Goal: Transaction & Acquisition: Purchase product/service

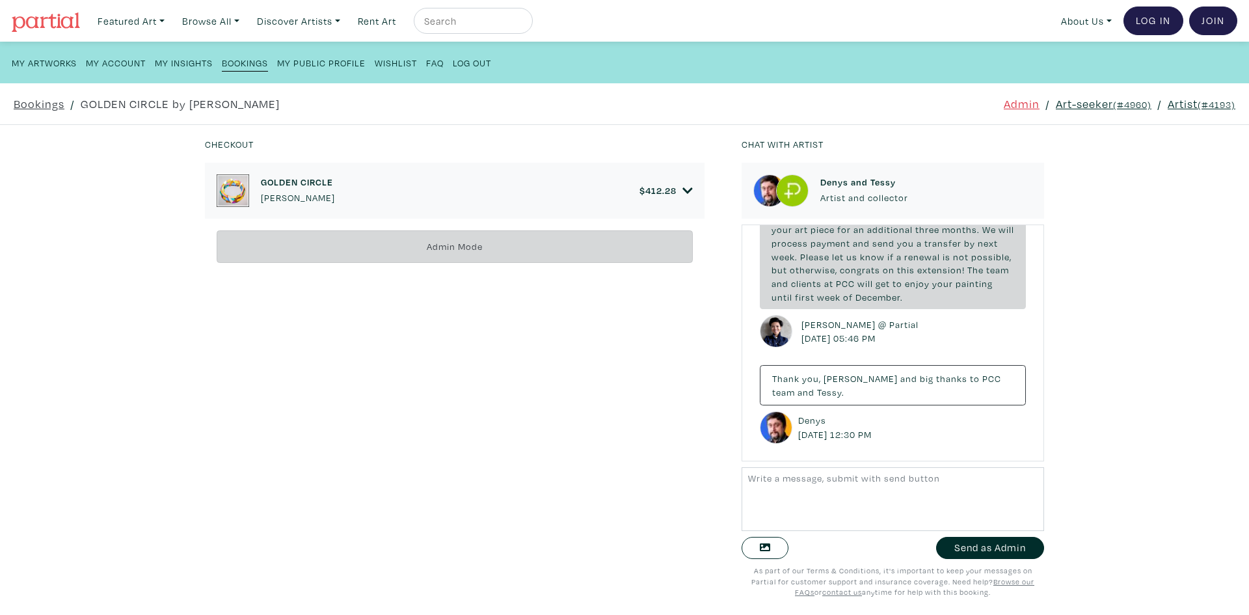
click at [686, 195] on icon at bounding box center [687, 191] width 10 height 12
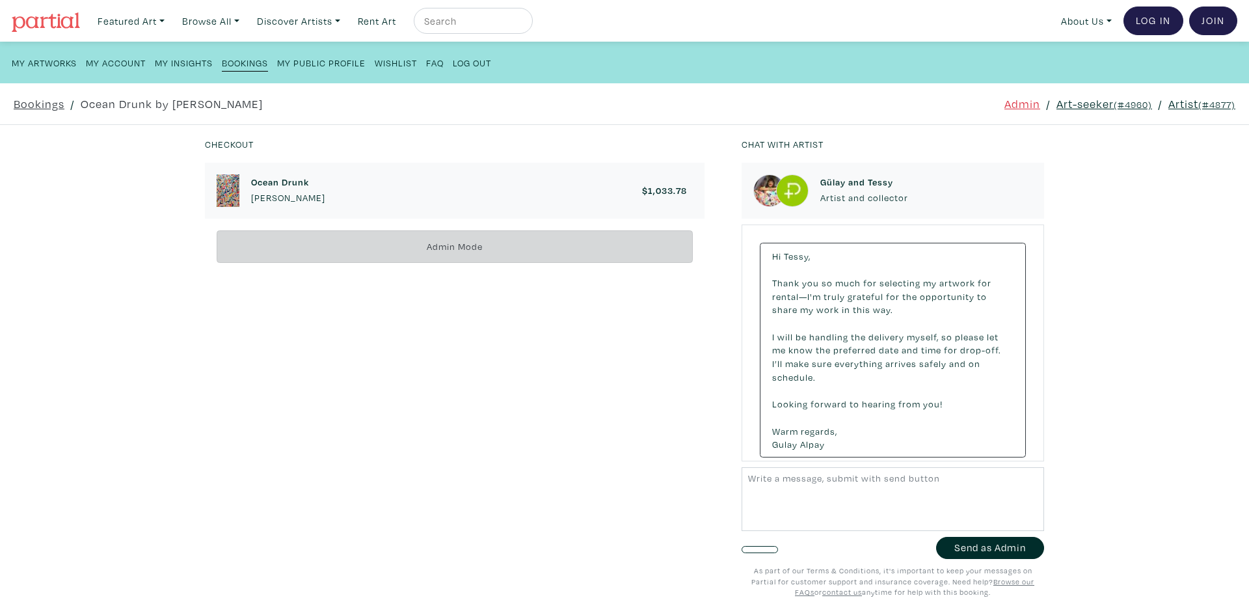
scroll to position [2346, 0]
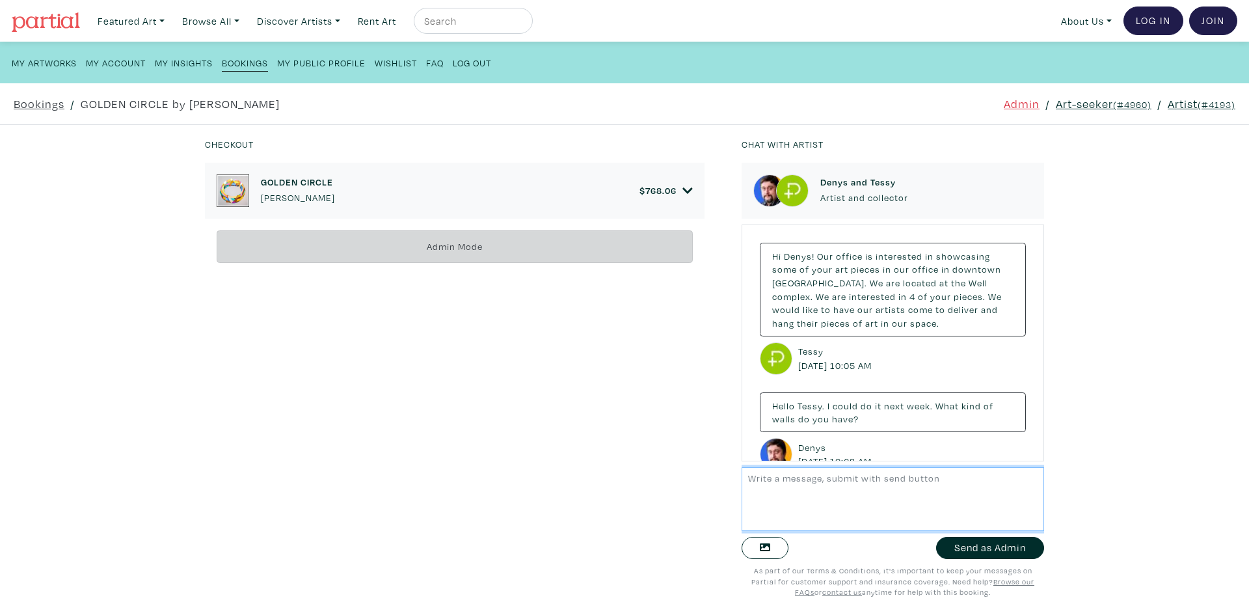
scroll to position [2000, 0]
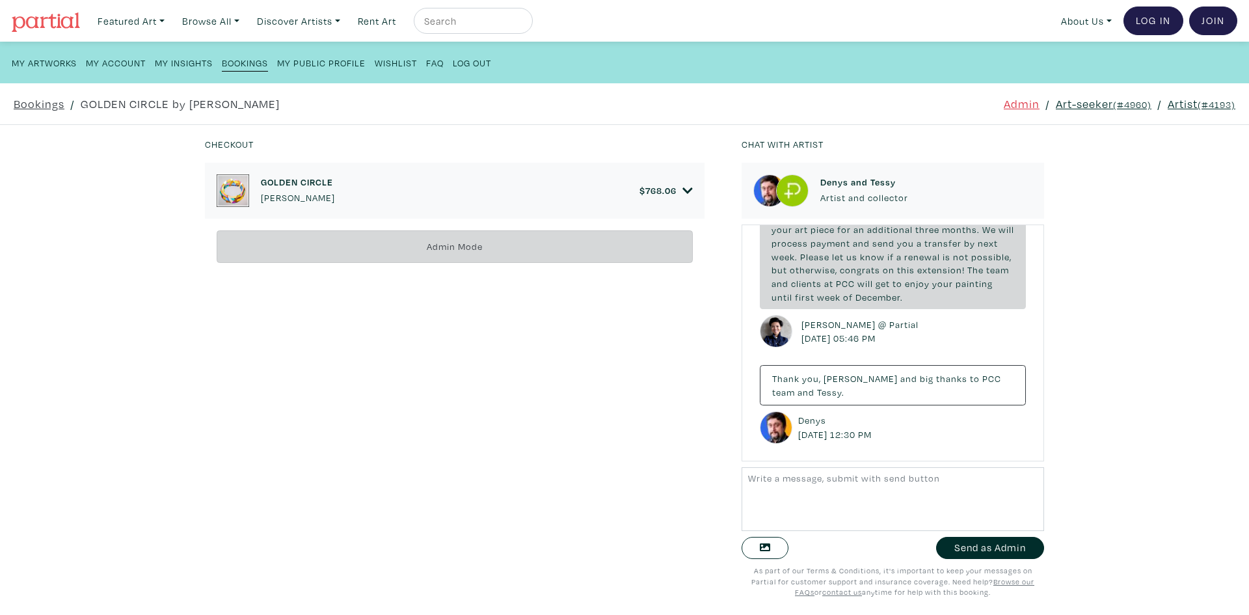
click at [1092, 107] on link "Art-seeker (#4960)" at bounding box center [1104, 104] width 96 height 18
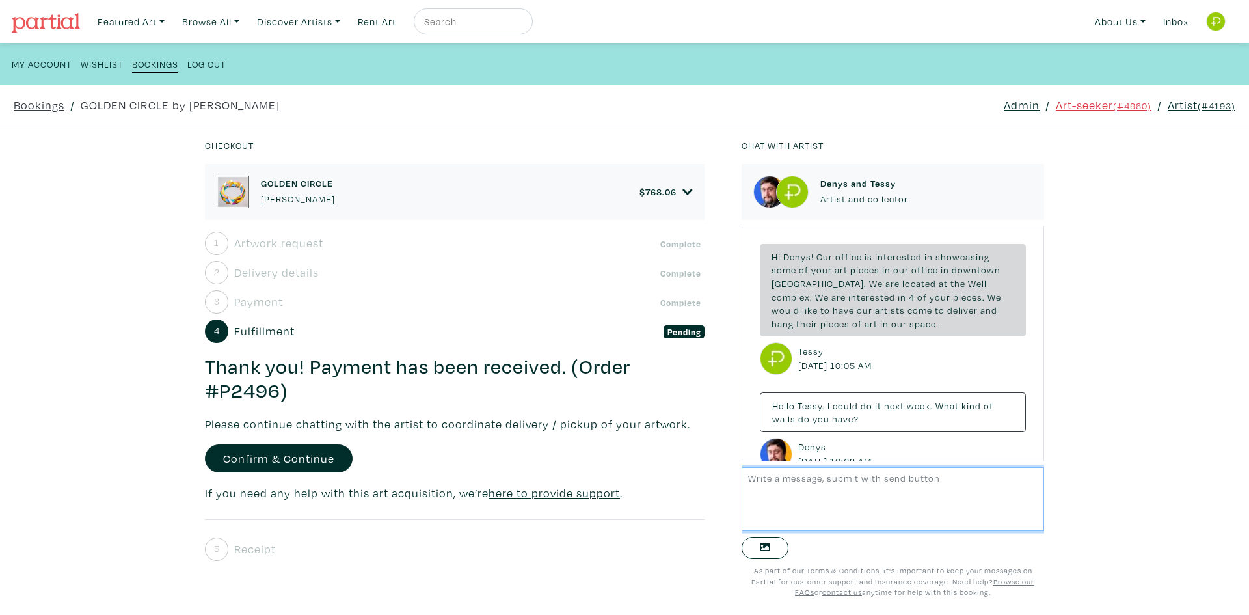
scroll to position [1998, 0]
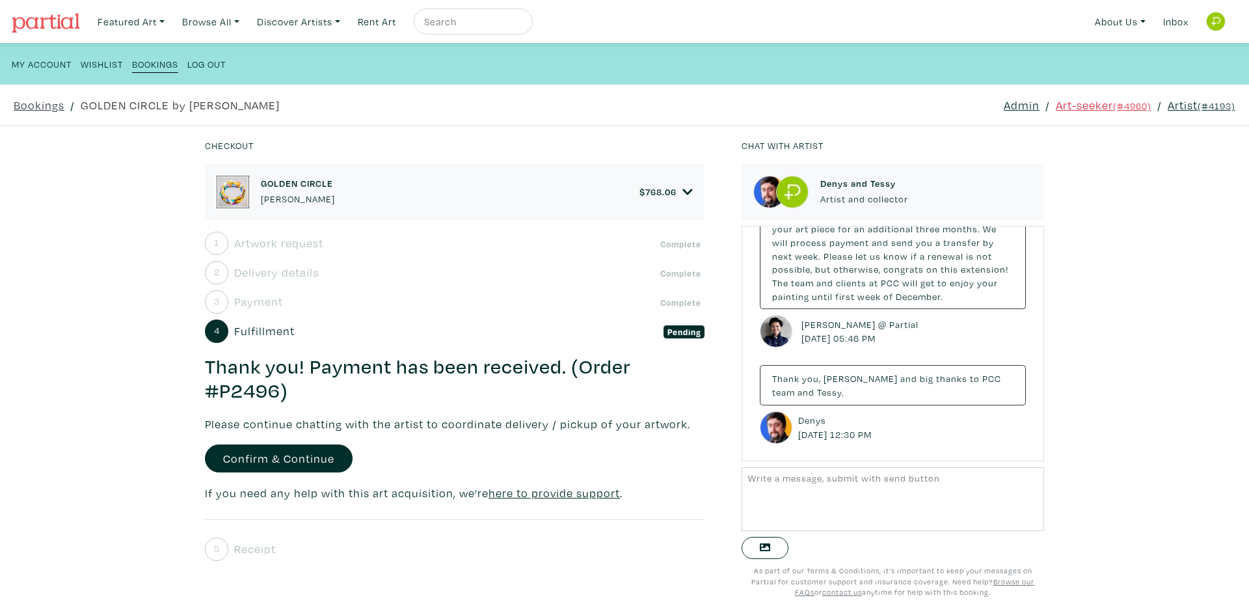
click at [129, 277] on div "Checkout GOLDEN CIRCLE Denys Golden $ 768.06 • Painting • Acrylic on wood panel…" at bounding box center [624, 370] width 1288 height 489
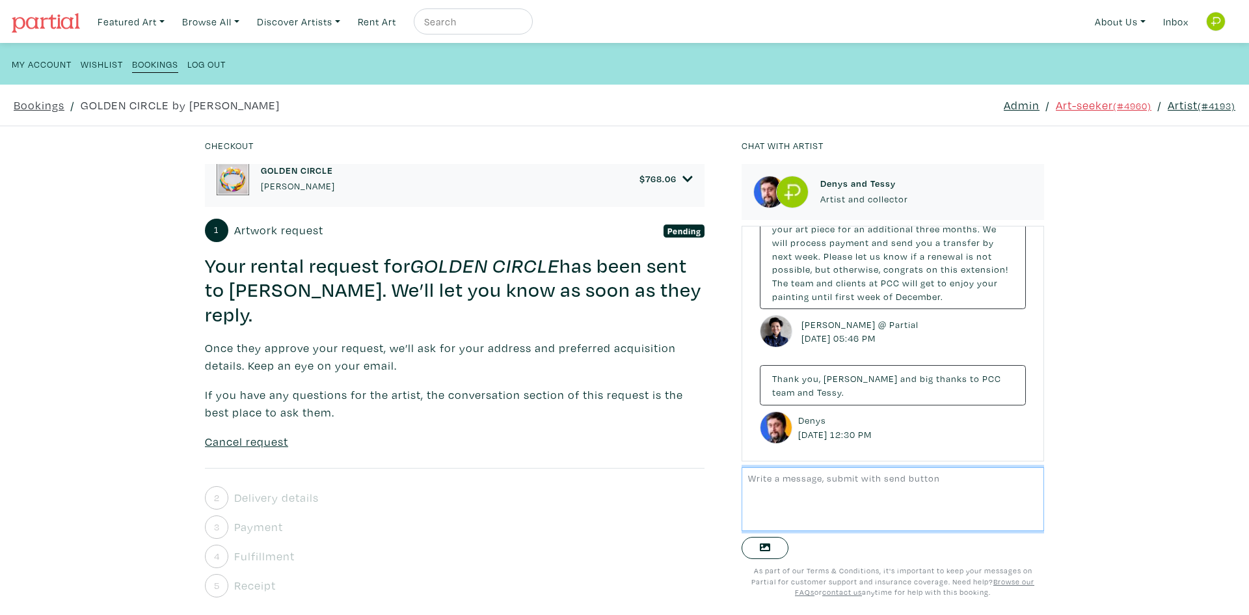
scroll to position [19, 0]
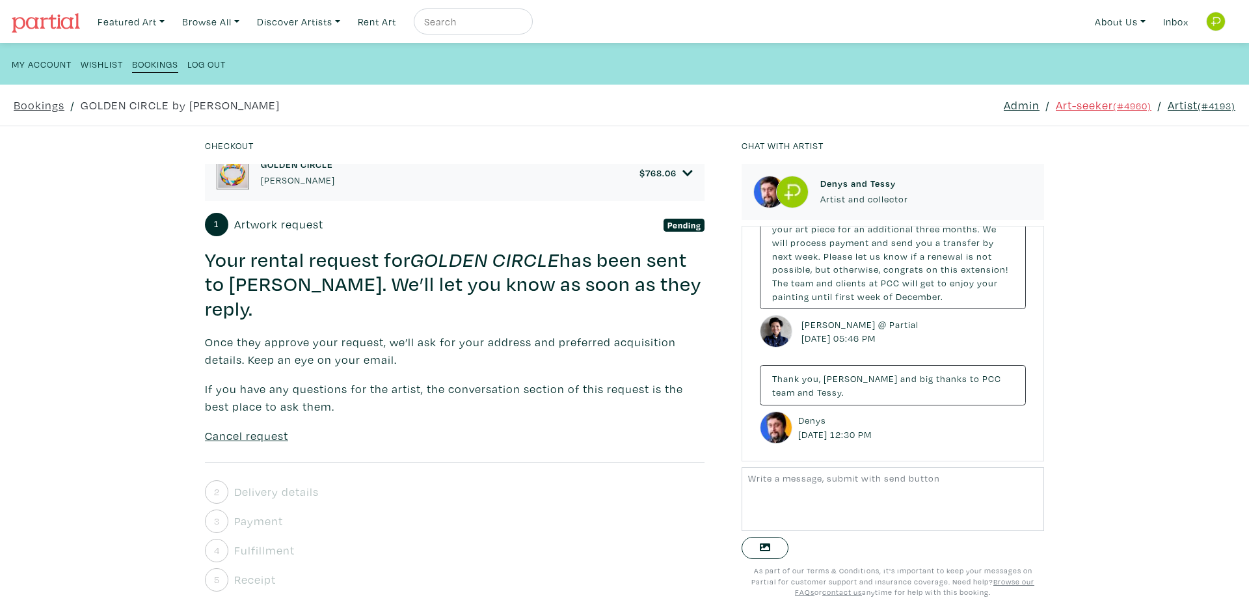
click at [1172, 269] on div "Checkout GOLDEN CIRCLE Denys Golden $ 768.06 • Painting • Acrylic on wood panel…" at bounding box center [624, 370] width 1288 height 489
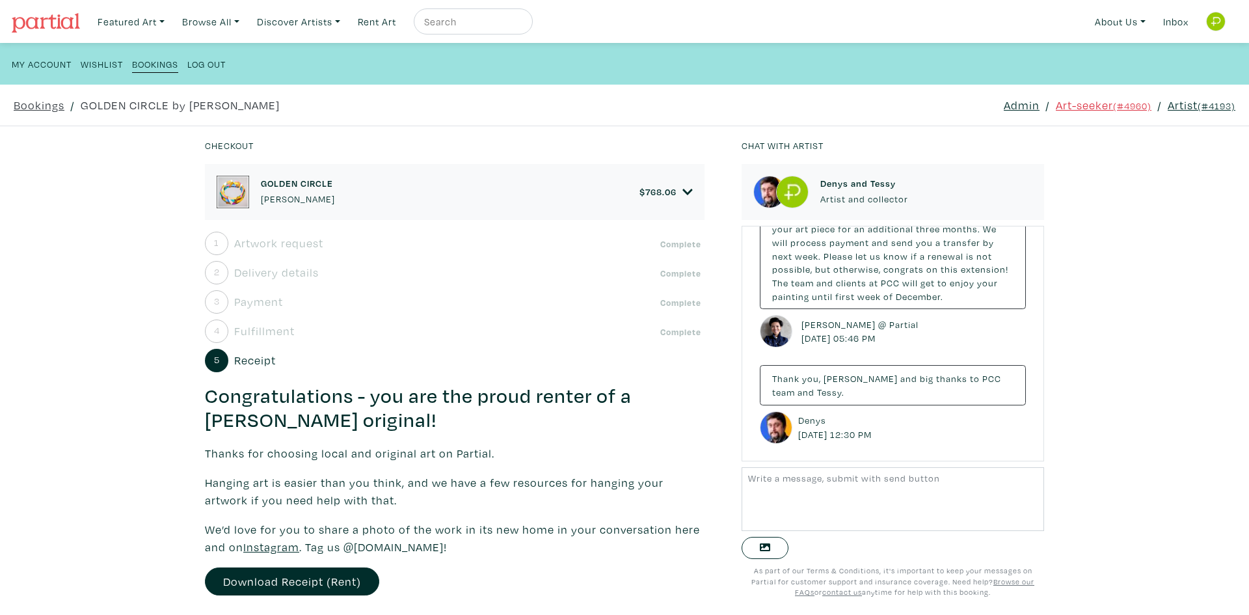
click at [682, 190] on icon at bounding box center [687, 192] width 10 height 6
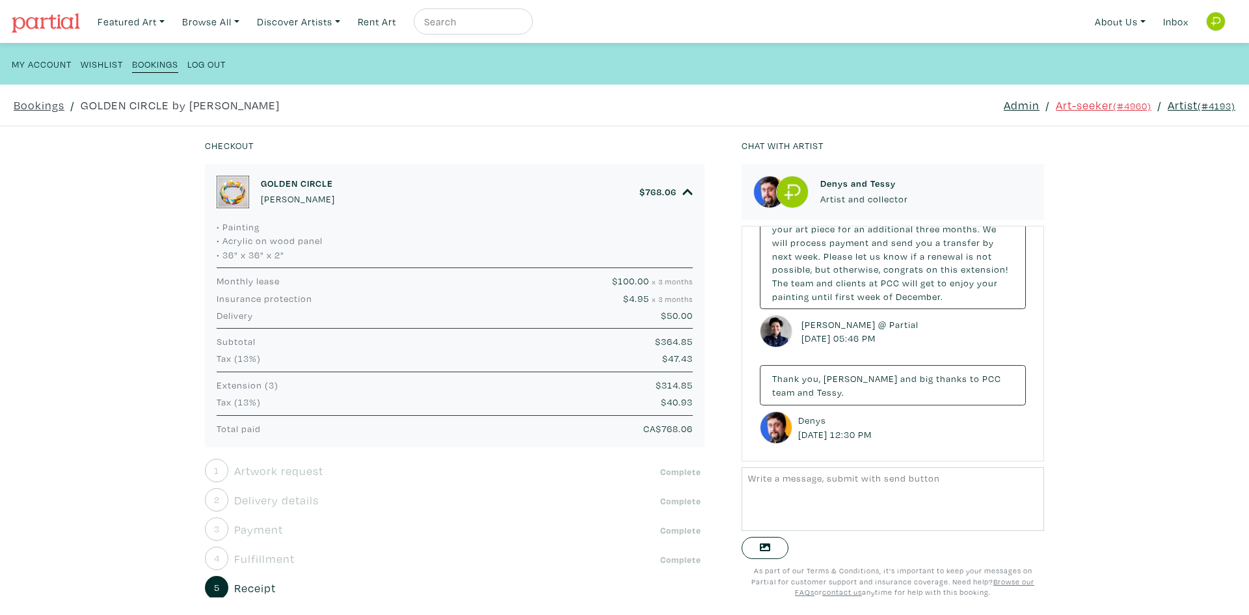
click at [22, 205] on div "Checkout [GEOGRAPHIC_DATA] [PERSON_NAME] $ 768.06 • Painting • Acrylic on wood …" at bounding box center [624, 370] width 1288 height 489
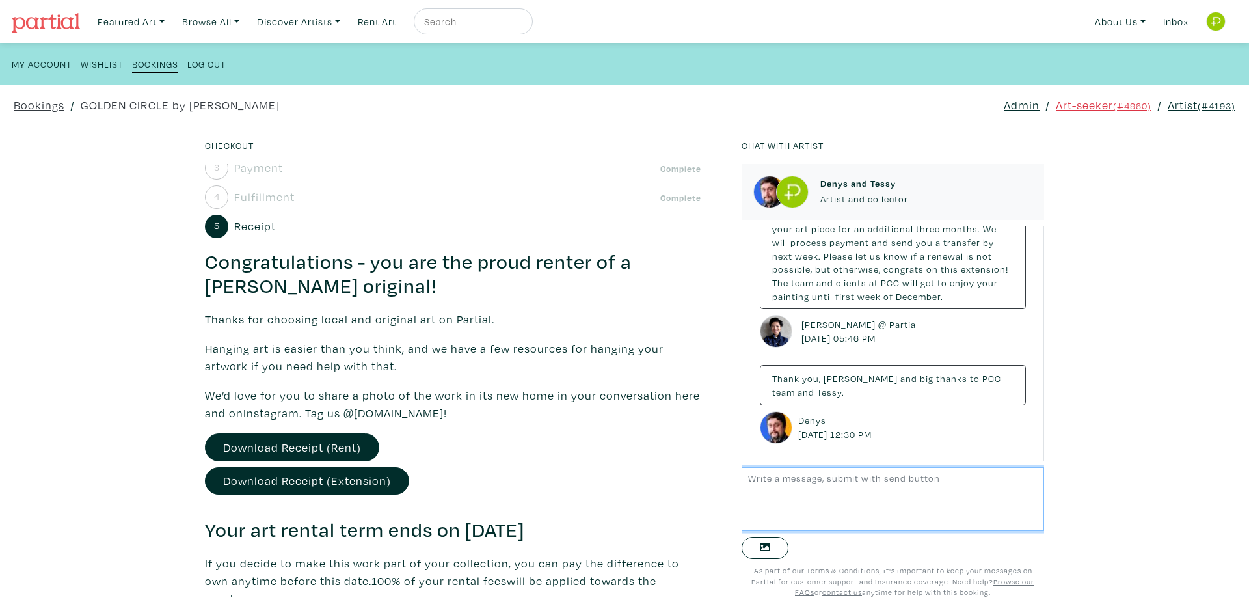
scroll to position [279, 0]
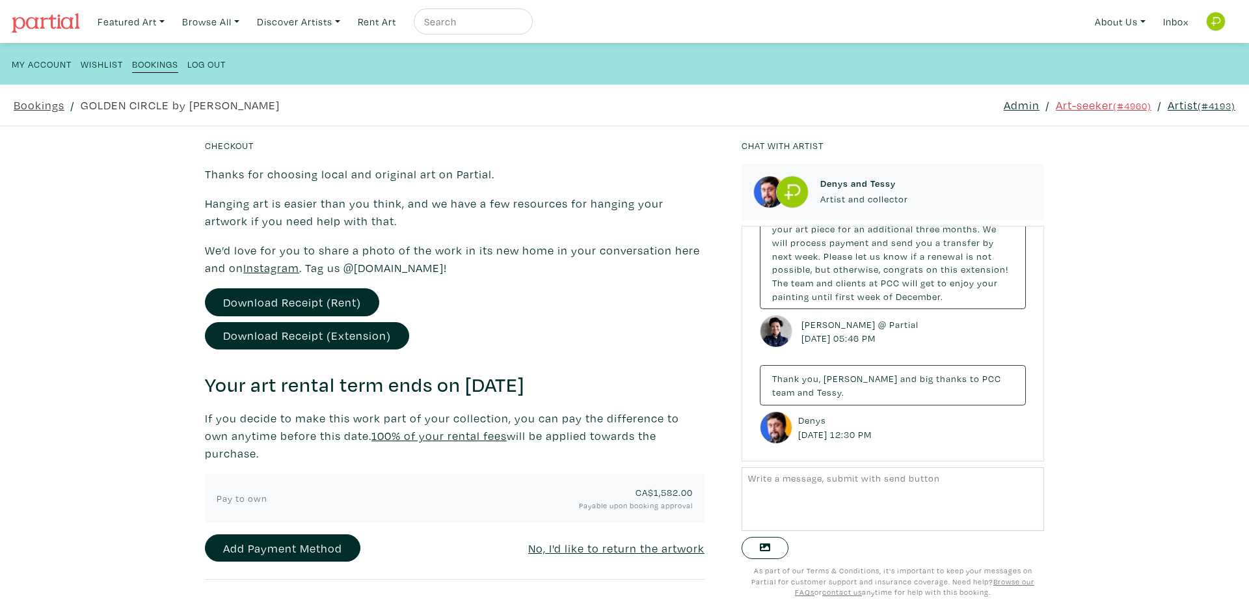
drag, startPoint x: 591, startPoint y: 385, endPoint x: 468, endPoint y: 373, distance: 122.9
click at [468, 373] on h3 "Your art rental term ends on September 26, 2025" at bounding box center [455, 385] width 500 height 25
copy h3 "September 26"
drag, startPoint x: 425, startPoint y: 383, endPoint x: 206, endPoint y: 381, distance: 219.2
click at [206, 381] on h3 "Your art rental term ends on September 26, 2025" at bounding box center [455, 385] width 500 height 25
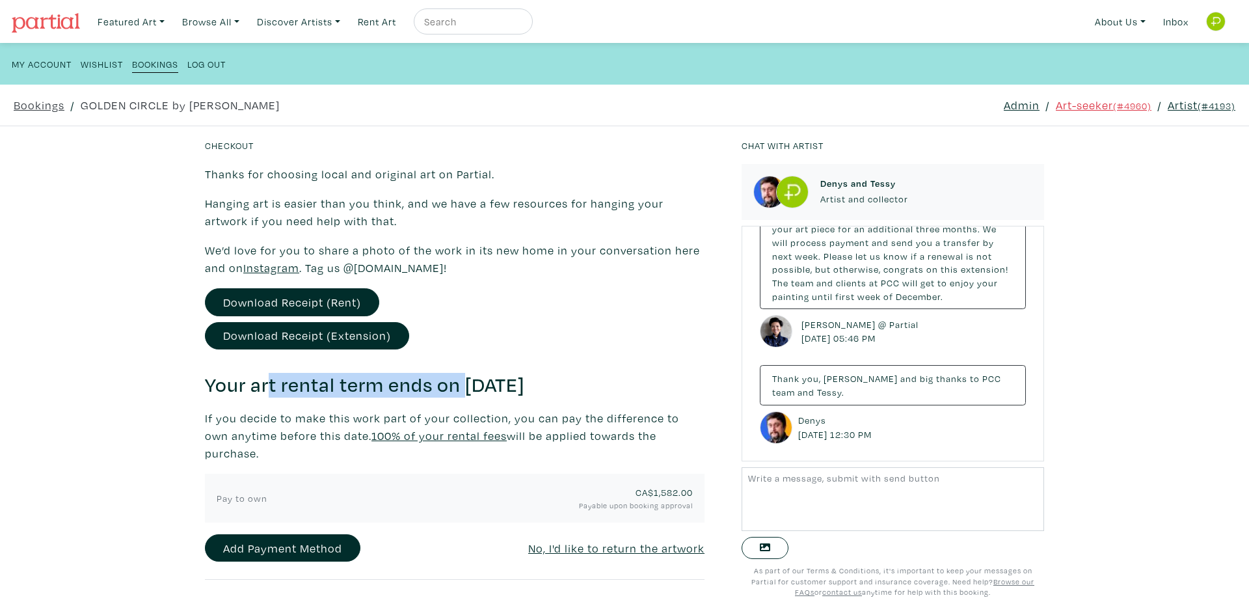
copy h3 "Your art rental term end"
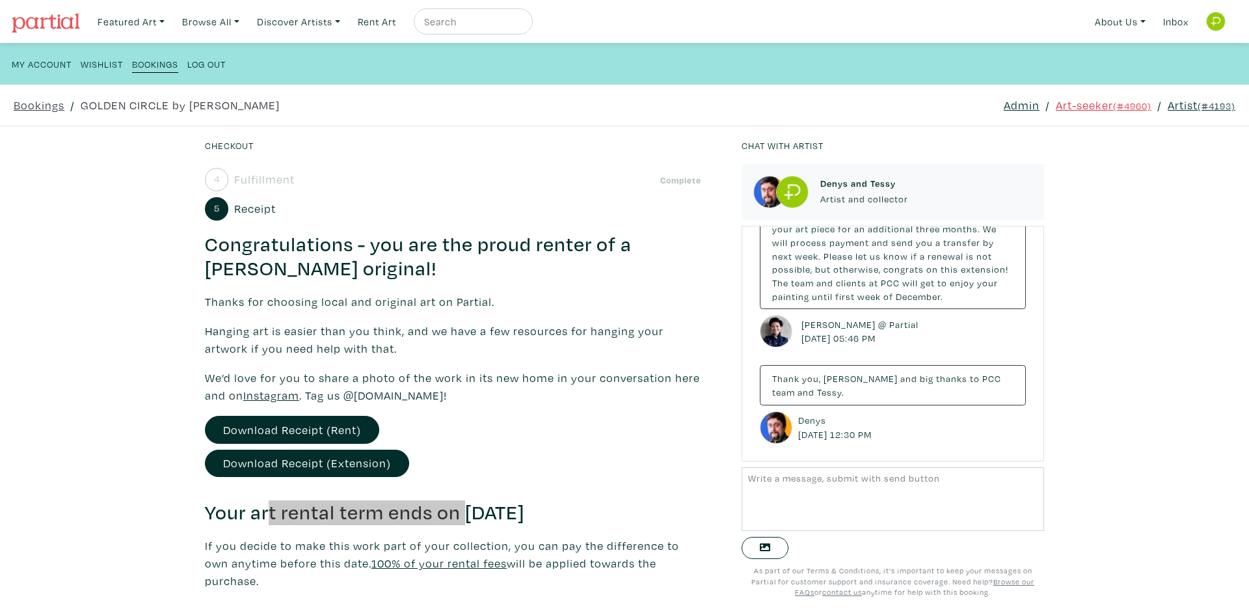
scroll to position [0, 0]
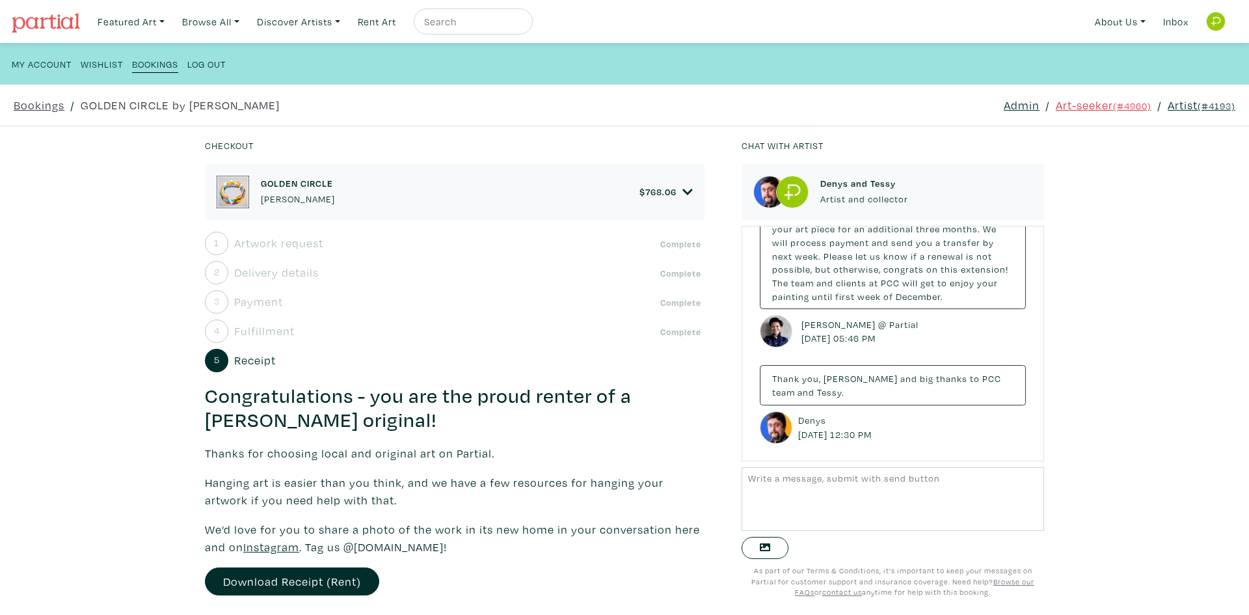
click at [96, 314] on div "Checkout GOLDEN CIRCLE Denys Golden $ 768.06 • Painting • Acrylic on wood panel…" at bounding box center [624, 370] width 1288 height 489
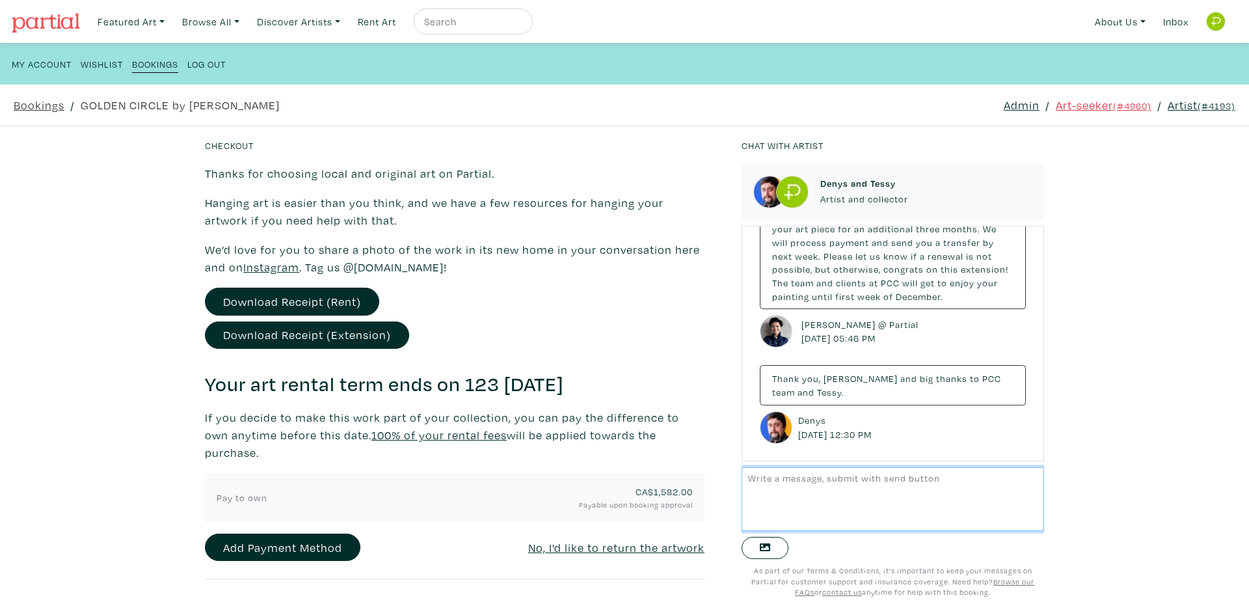
scroll to position [304, 0]
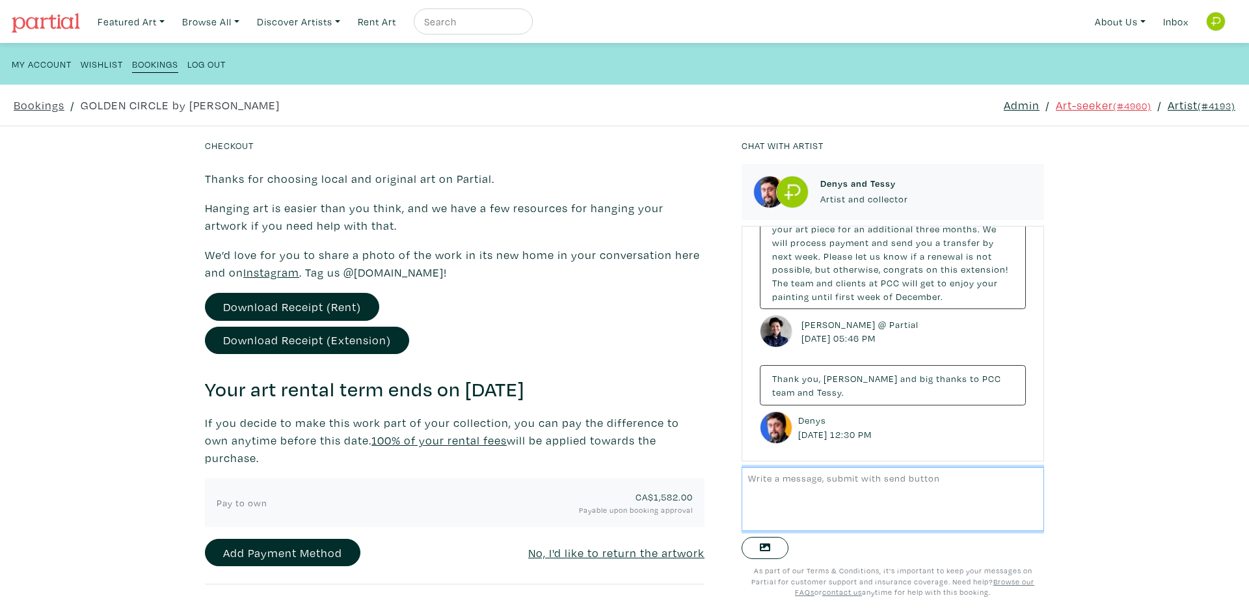
scroll to position [279, 0]
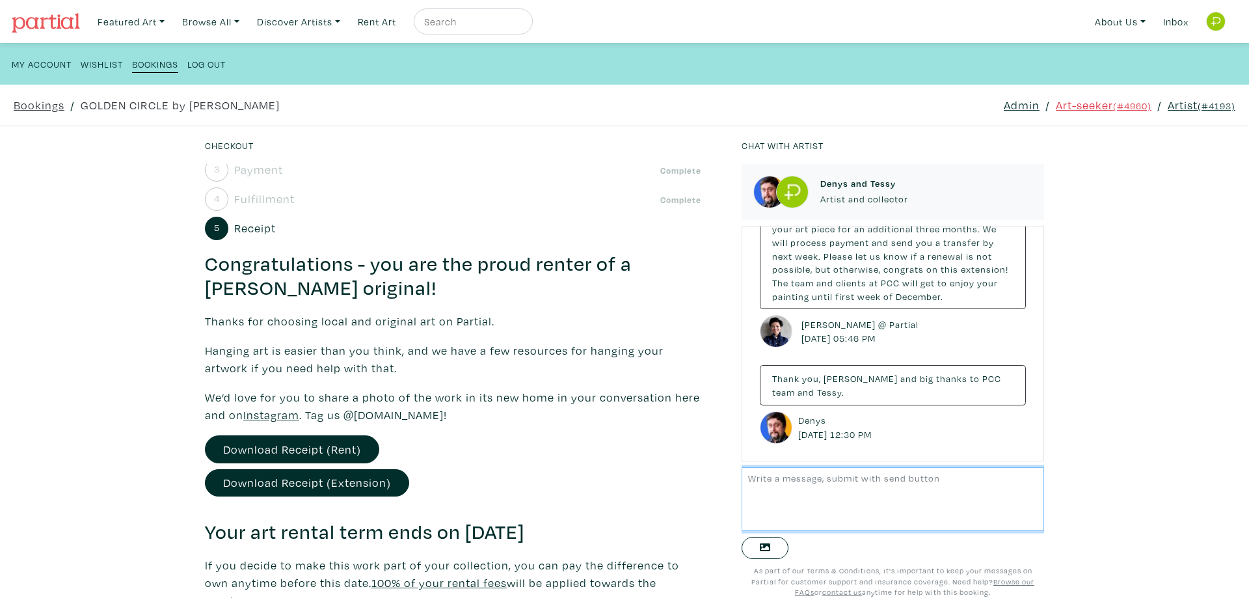
scroll to position [279, 0]
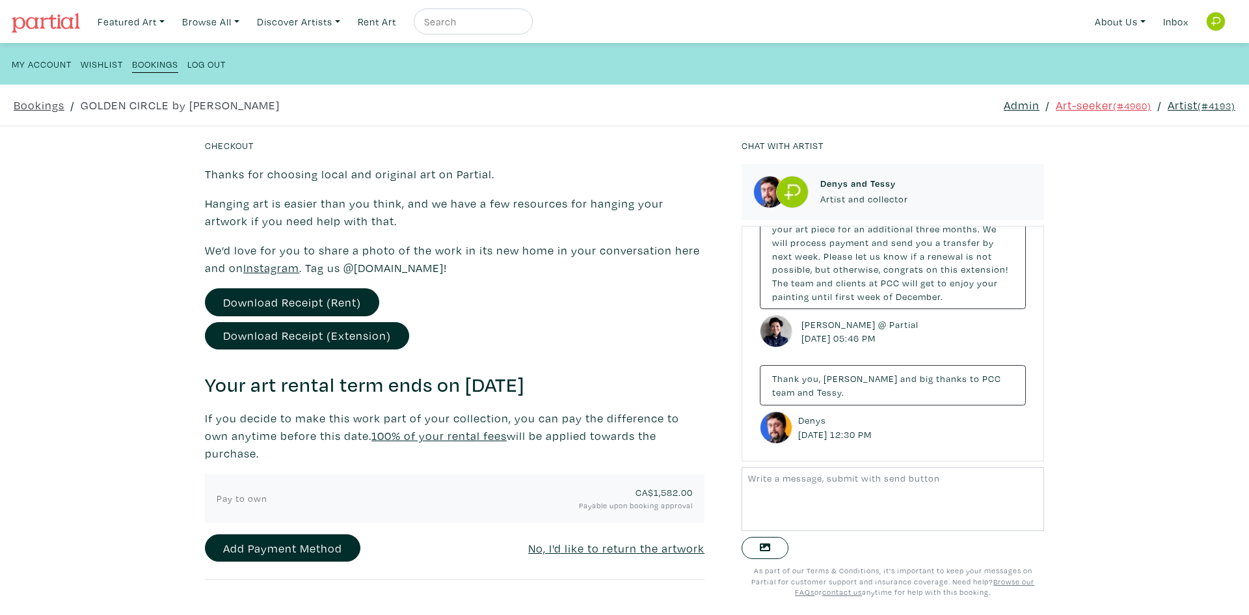
click at [99, 254] on div "Checkout GOLDEN CIRCLE Denys Golden $ 768.06 • Painting • Acrylic on wood panel…" at bounding box center [624, 370] width 1288 height 489
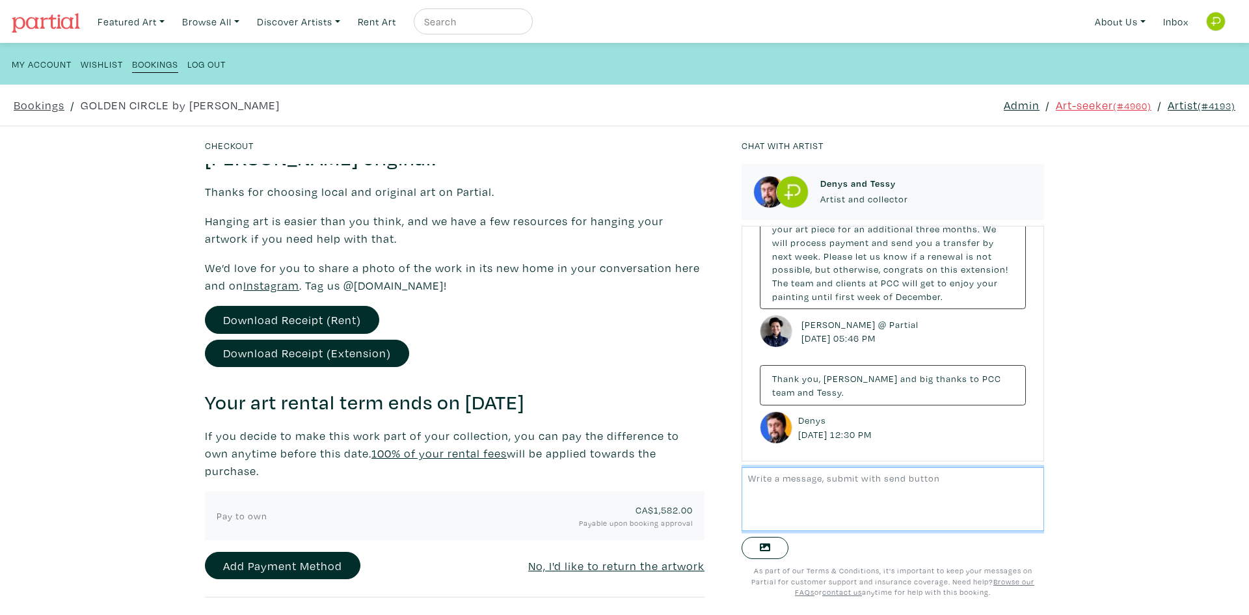
scroll to position [279, 0]
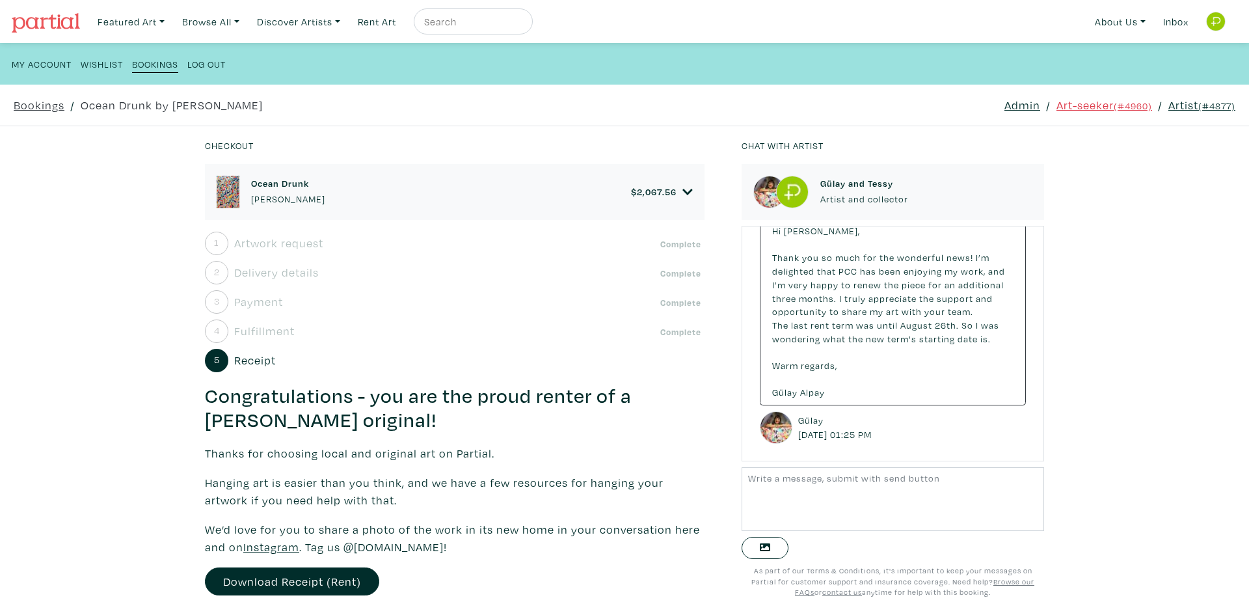
click at [682, 191] on icon at bounding box center [687, 192] width 10 height 6
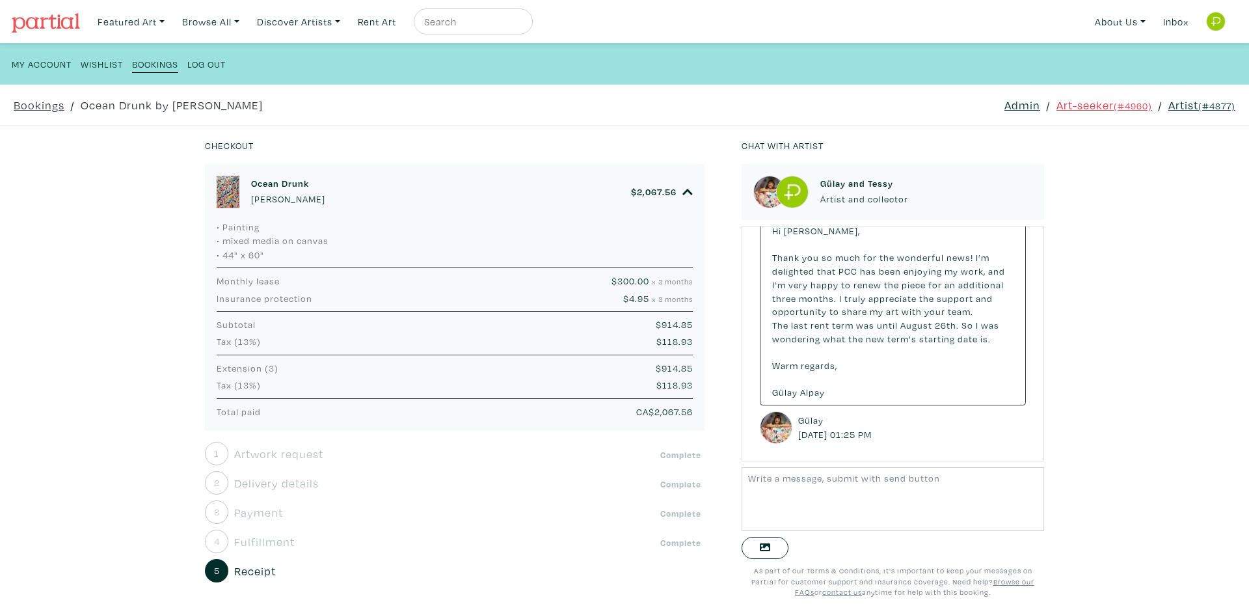
drag, startPoint x: 121, startPoint y: 231, endPoint x: 172, endPoint y: 217, distance: 53.3
click at [122, 231] on div "Checkout Ocean Drunk Gülay Alpay $ 2,067.56 • Painting • mixed media on canvas …" at bounding box center [624, 370] width 1288 height 489
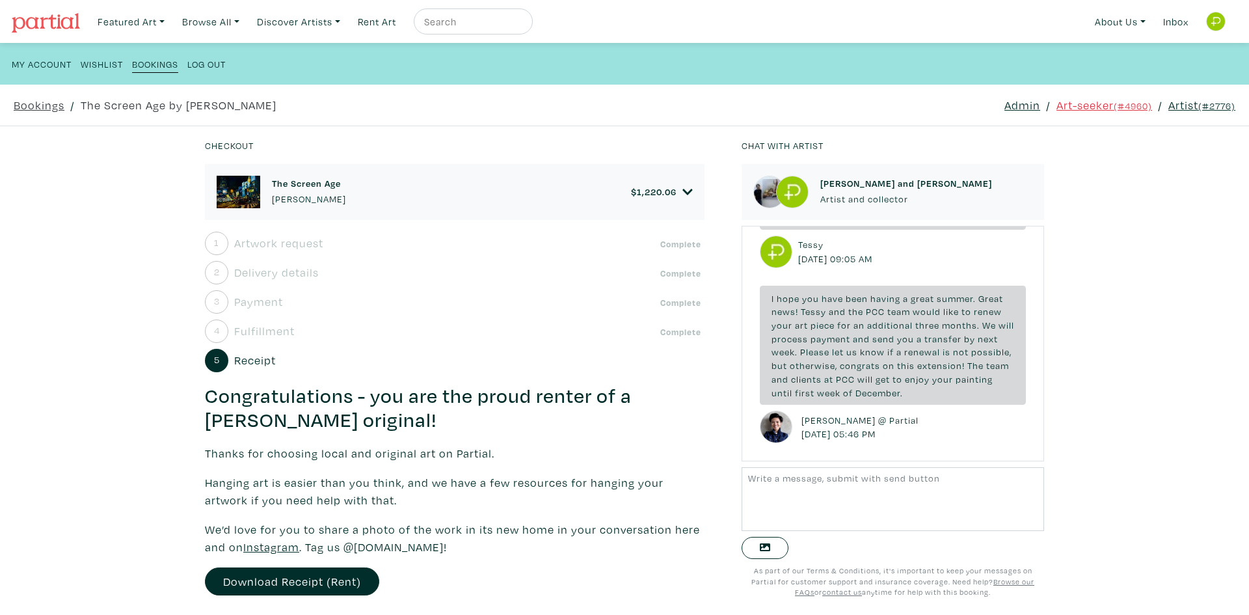
click at [682, 191] on icon at bounding box center [687, 192] width 10 height 6
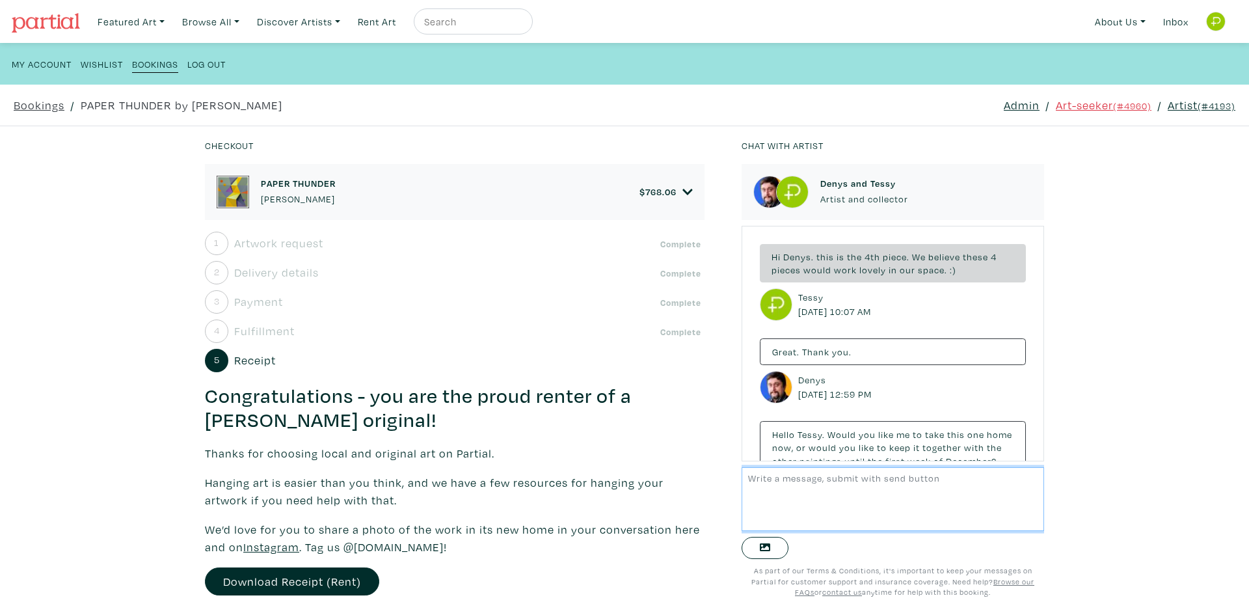
scroll to position [78, 0]
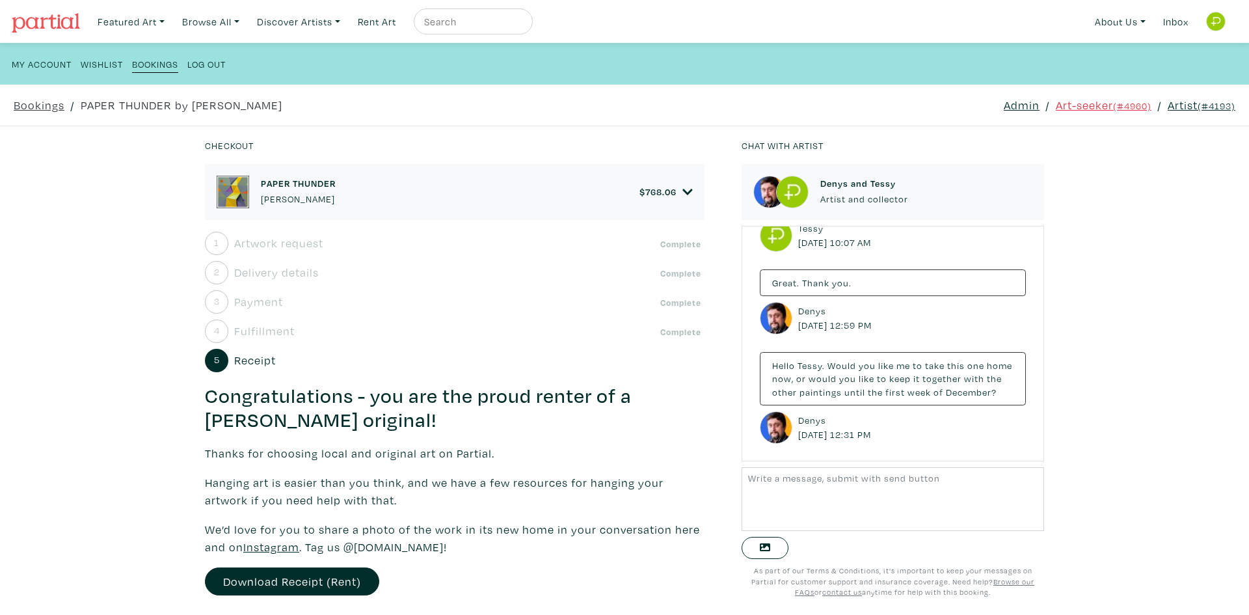
click at [682, 191] on icon at bounding box center [687, 192] width 10 height 6
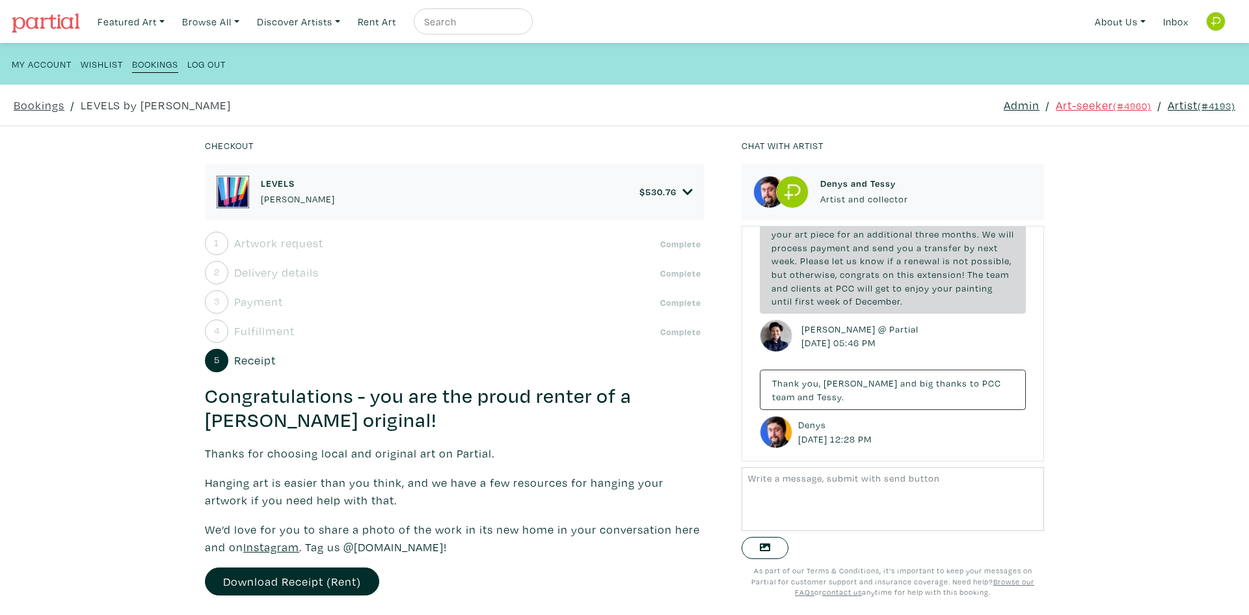
click at [682, 191] on icon at bounding box center [687, 192] width 10 height 6
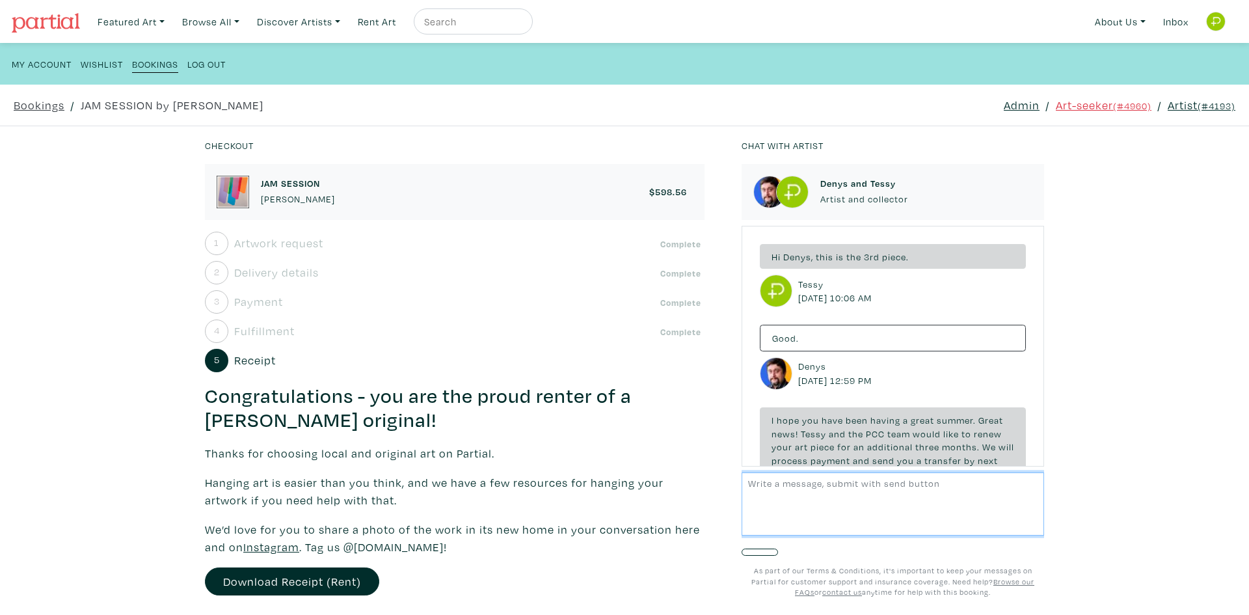
scroll to position [213, 0]
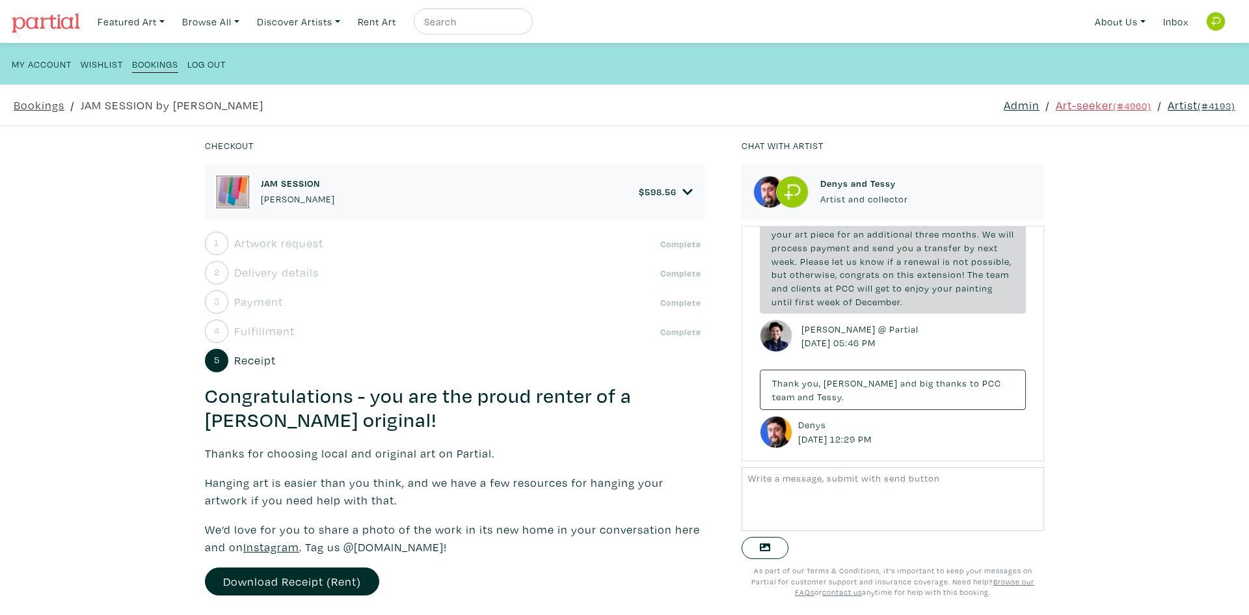
click at [682, 191] on icon at bounding box center [687, 192] width 10 height 6
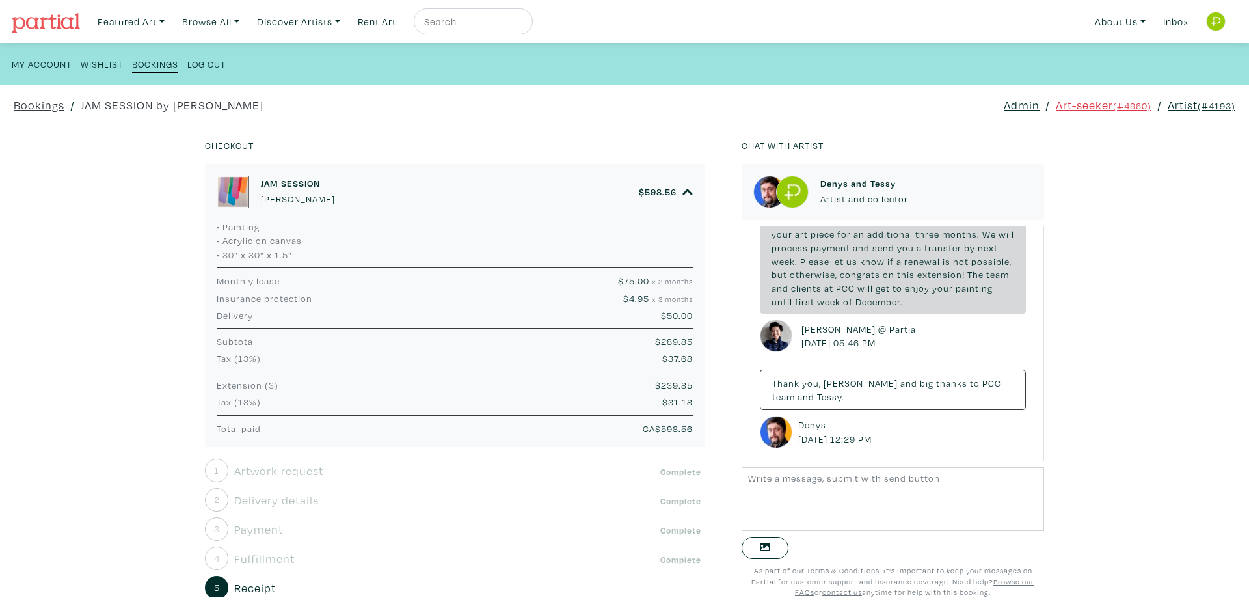
scroll to position [217, 0]
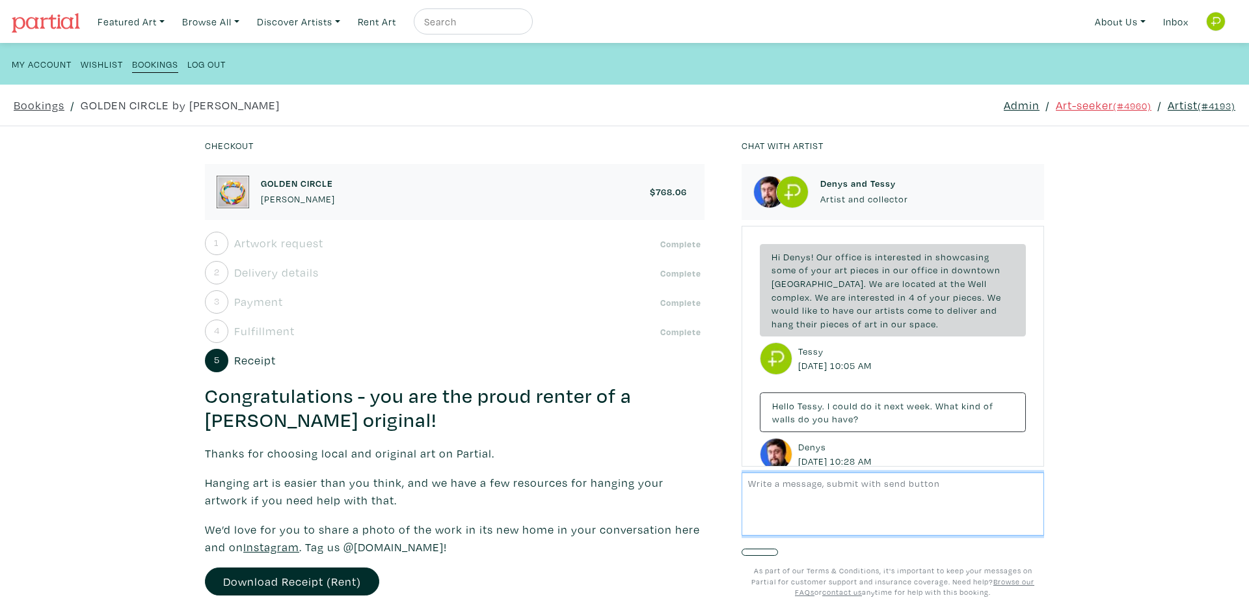
scroll to position [1991, 0]
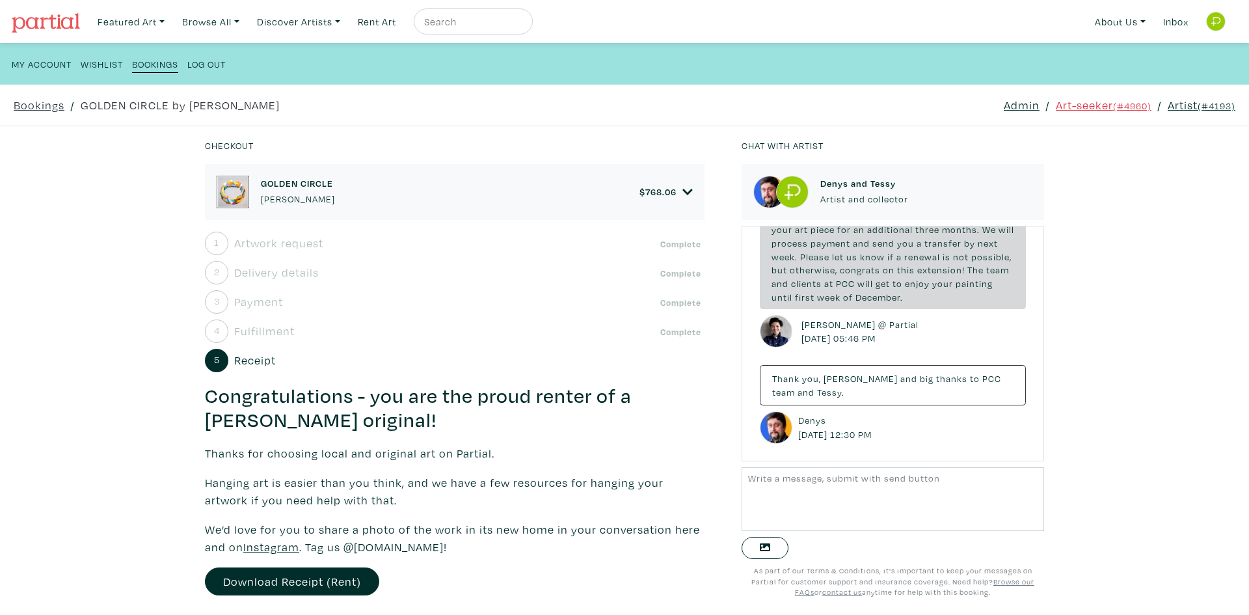
click at [682, 191] on icon at bounding box center [687, 192] width 10 height 6
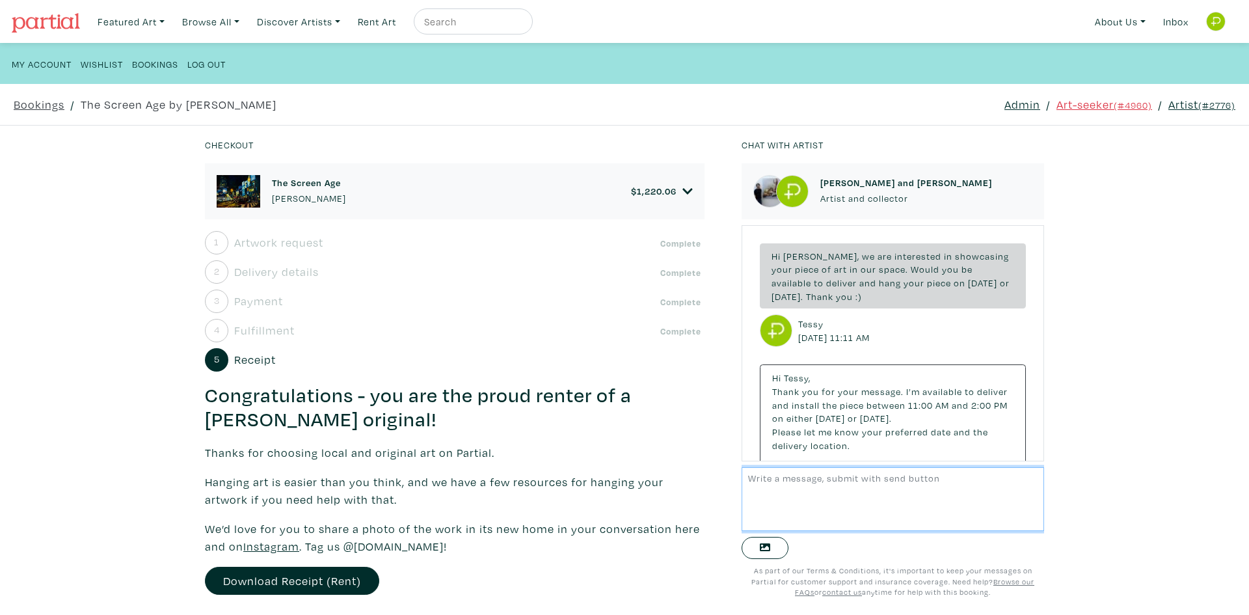
scroll to position [906, 0]
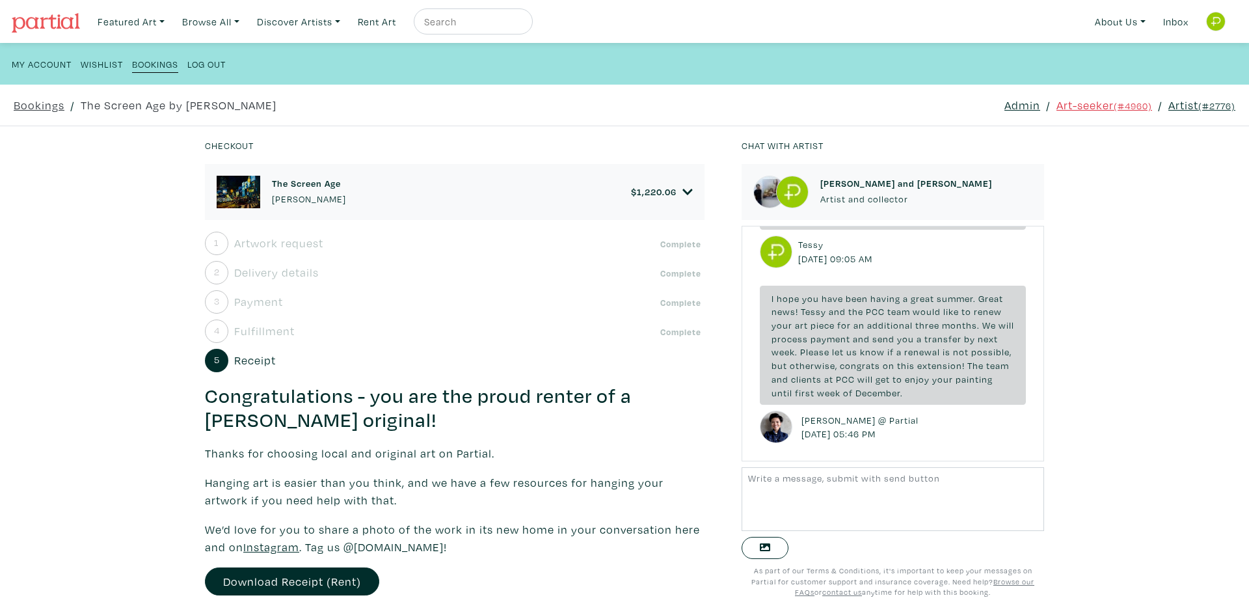
click at [674, 184] on div "The Screen Age [PERSON_NAME] $ 1,220.06" at bounding box center [455, 192] width 476 height 33
click at [682, 189] on icon at bounding box center [687, 192] width 10 height 12
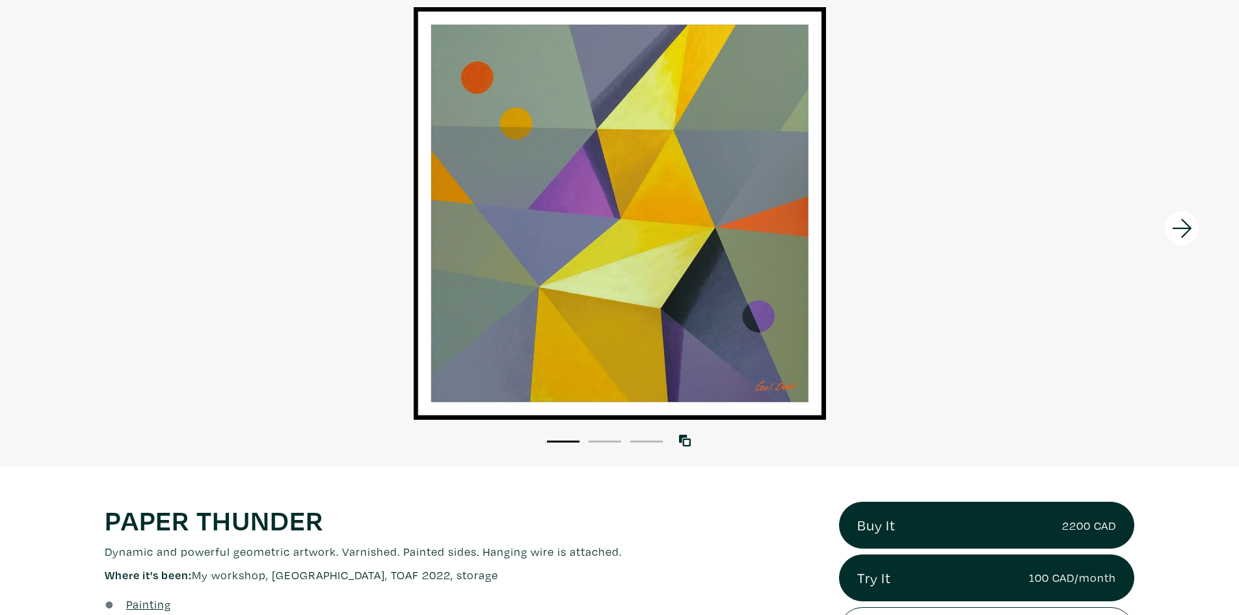
scroll to position [325, 0]
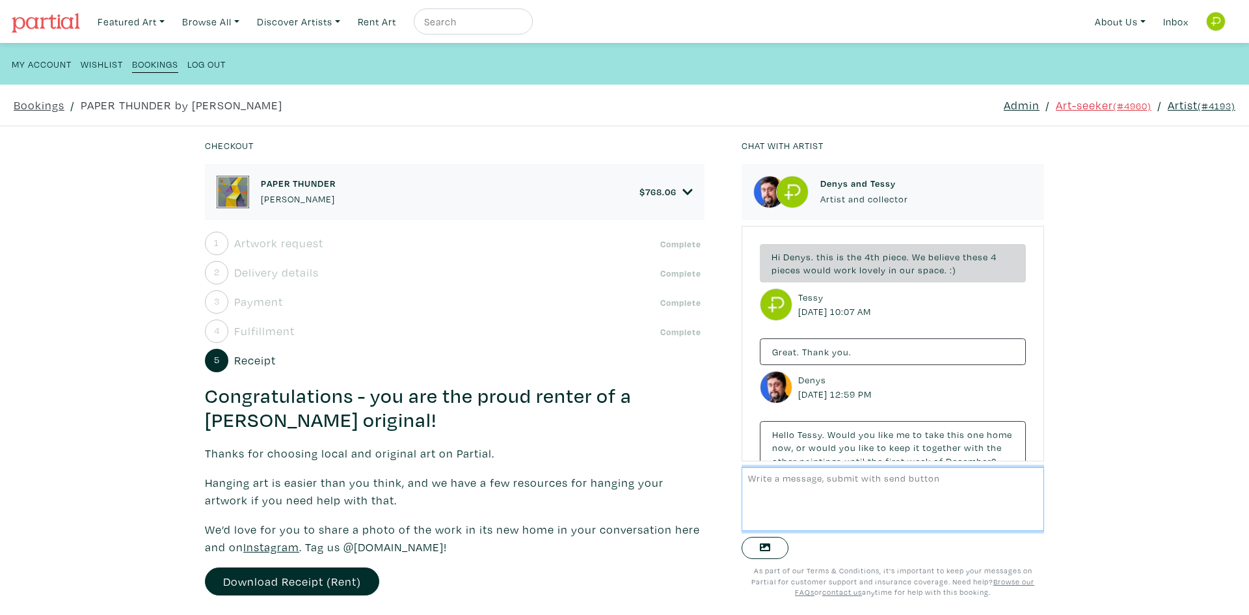
scroll to position [83, 0]
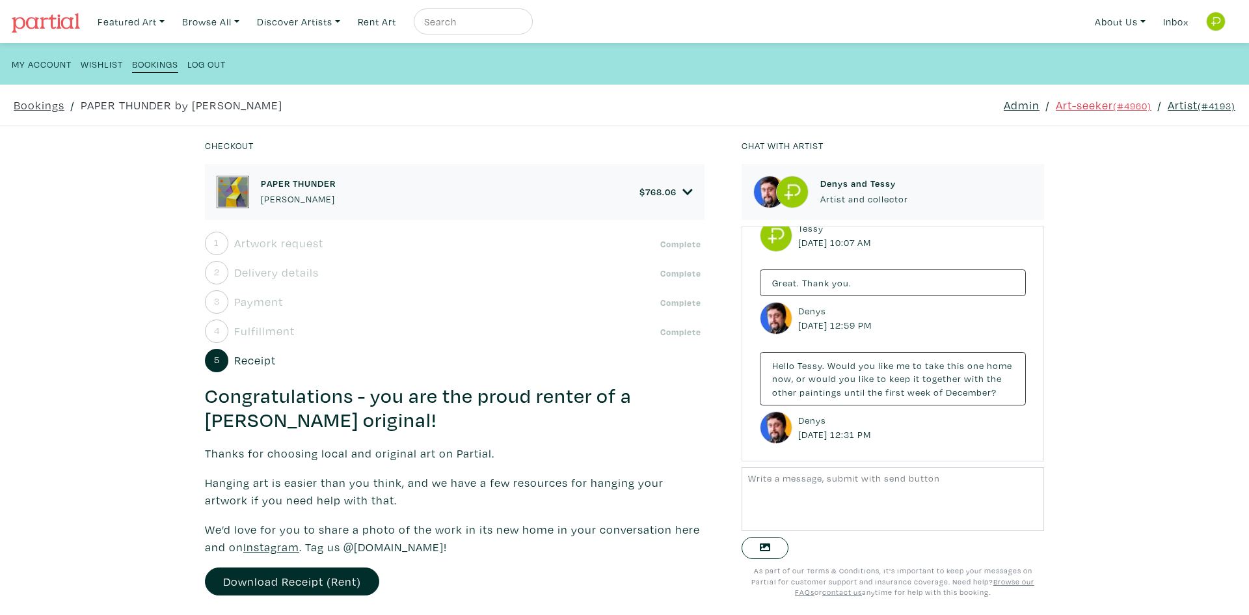
click at [682, 189] on icon at bounding box center [687, 192] width 10 height 6
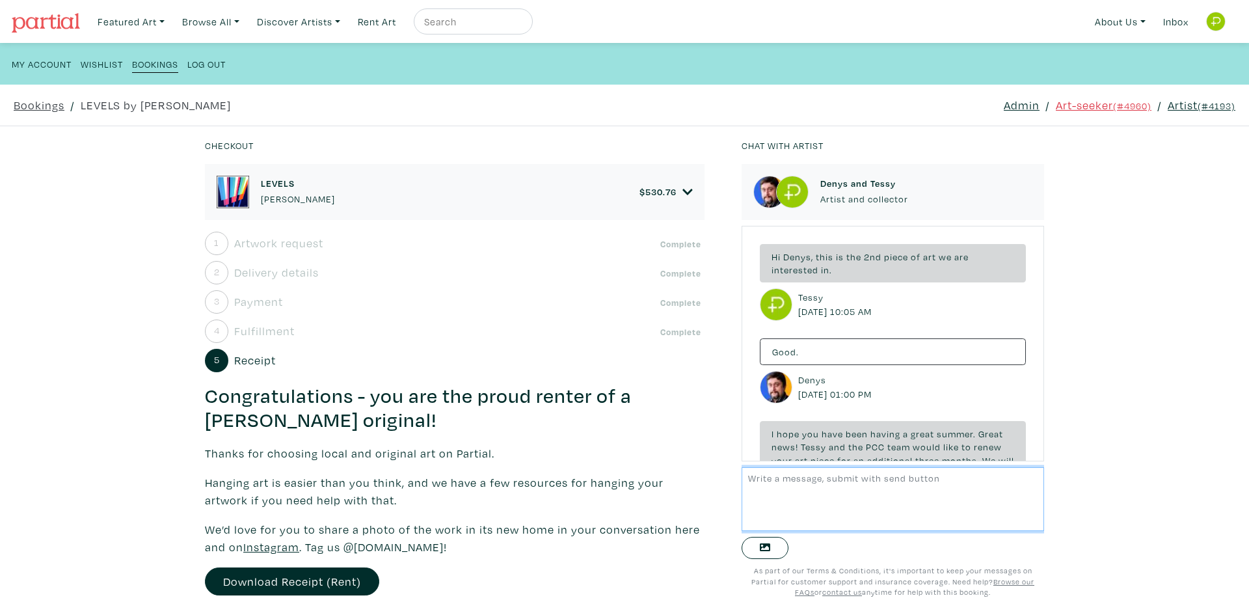
scroll to position [226, 0]
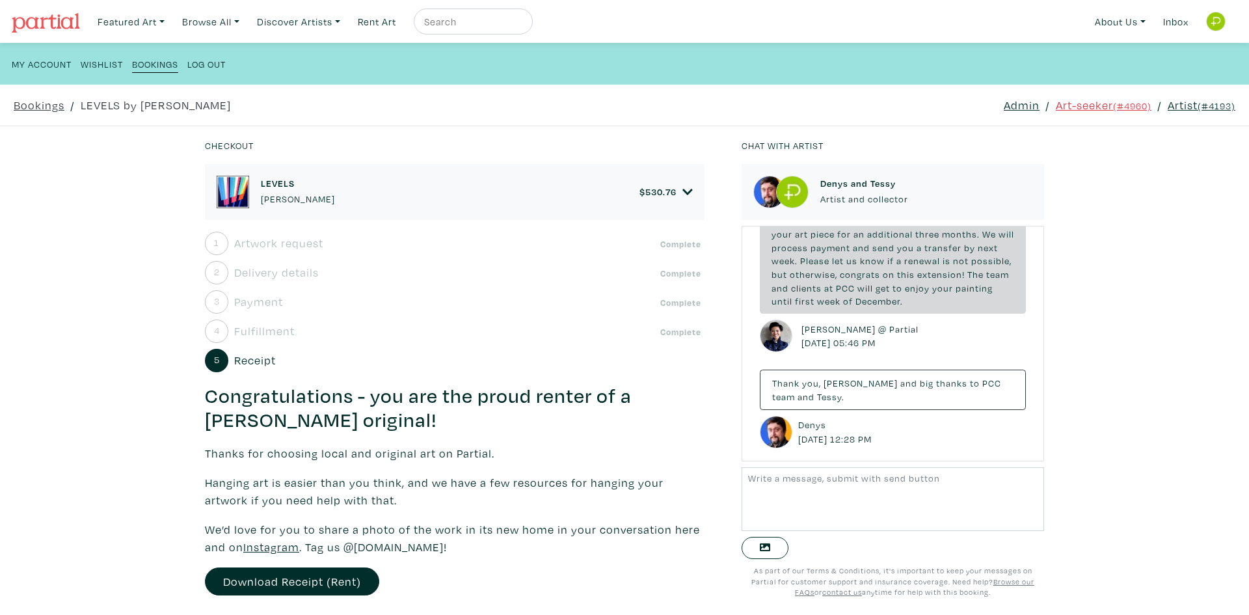
click at [682, 190] on icon at bounding box center [687, 192] width 10 height 12
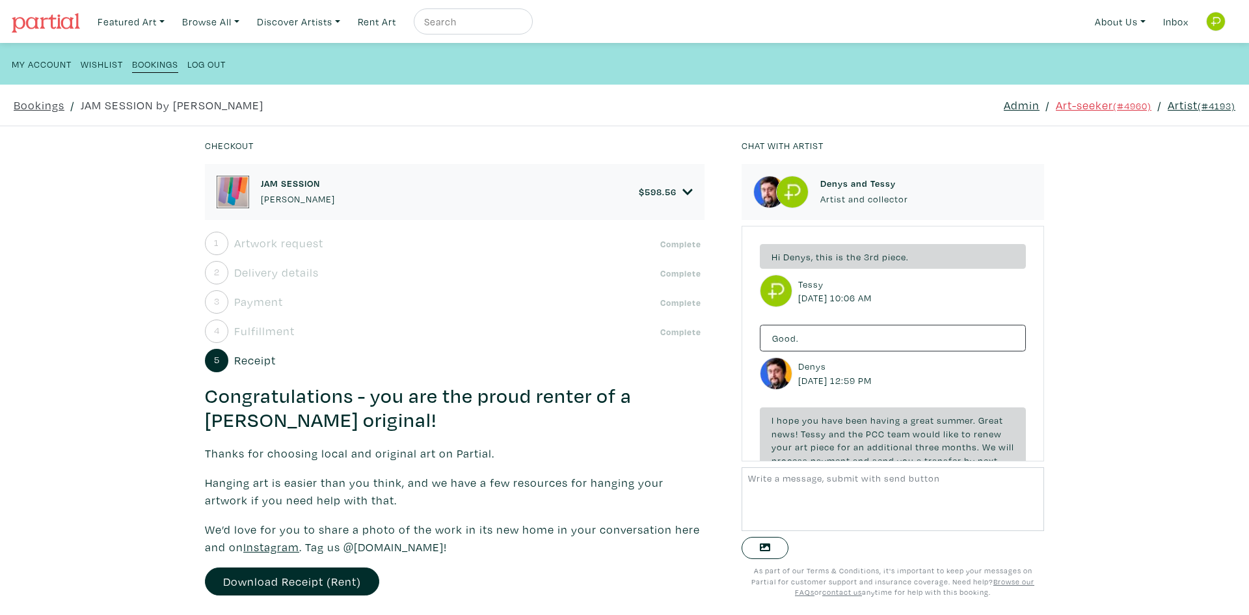
scroll to position [217, 0]
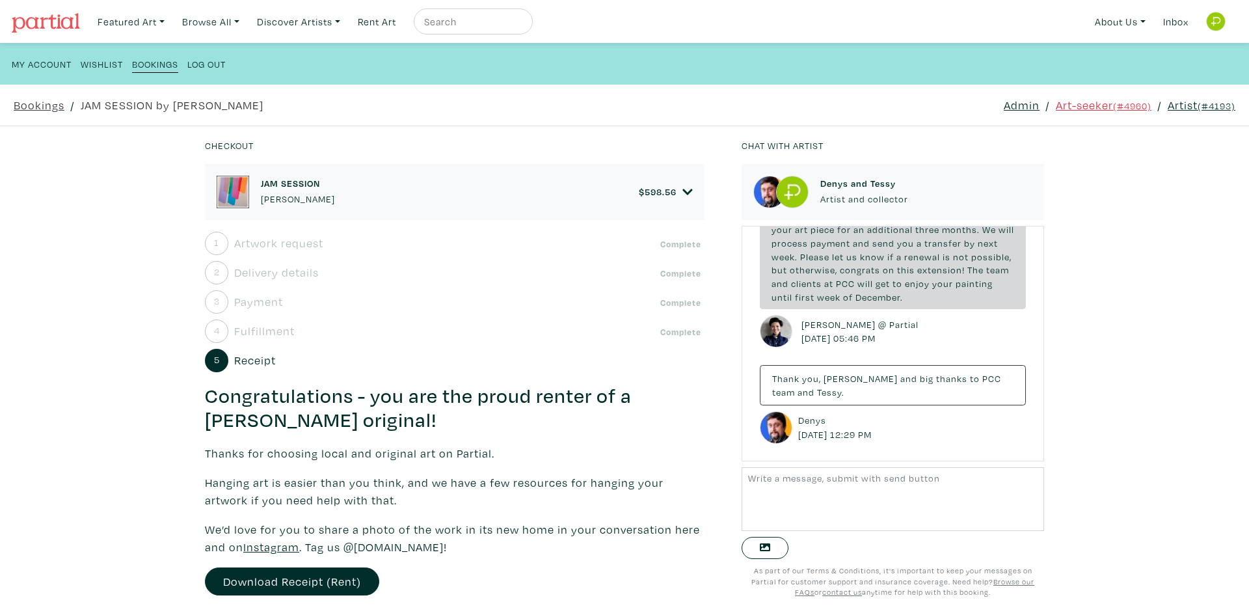
click at [682, 194] on icon at bounding box center [687, 192] width 10 height 12
click at [680, 189] on div "GOLDEN CIRCLE Denys Golden $ 768.06" at bounding box center [455, 192] width 500 height 56
click at [682, 189] on icon at bounding box center [687, 192] width 10 height 12
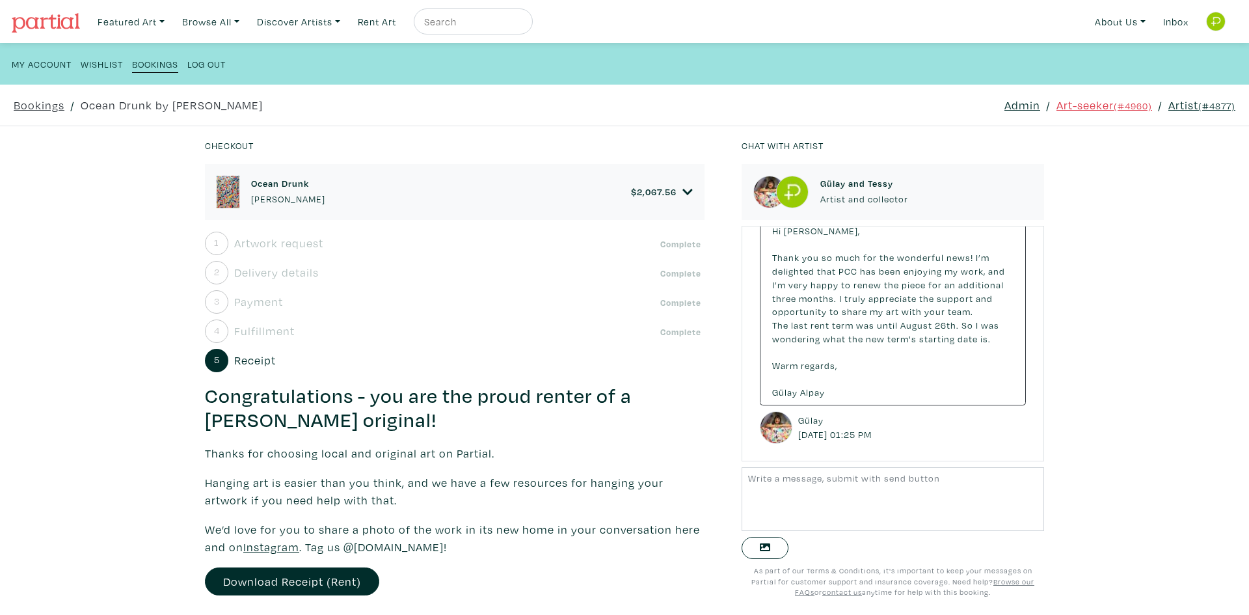
click at [678, 192] on div "Ocean Drunk Gülay Alpay $ 2,067.56" at bounding box center [455, 192] width 500 height 56
click at [682, 192] on icon at bounding box center [687, 192] width 10 height 6
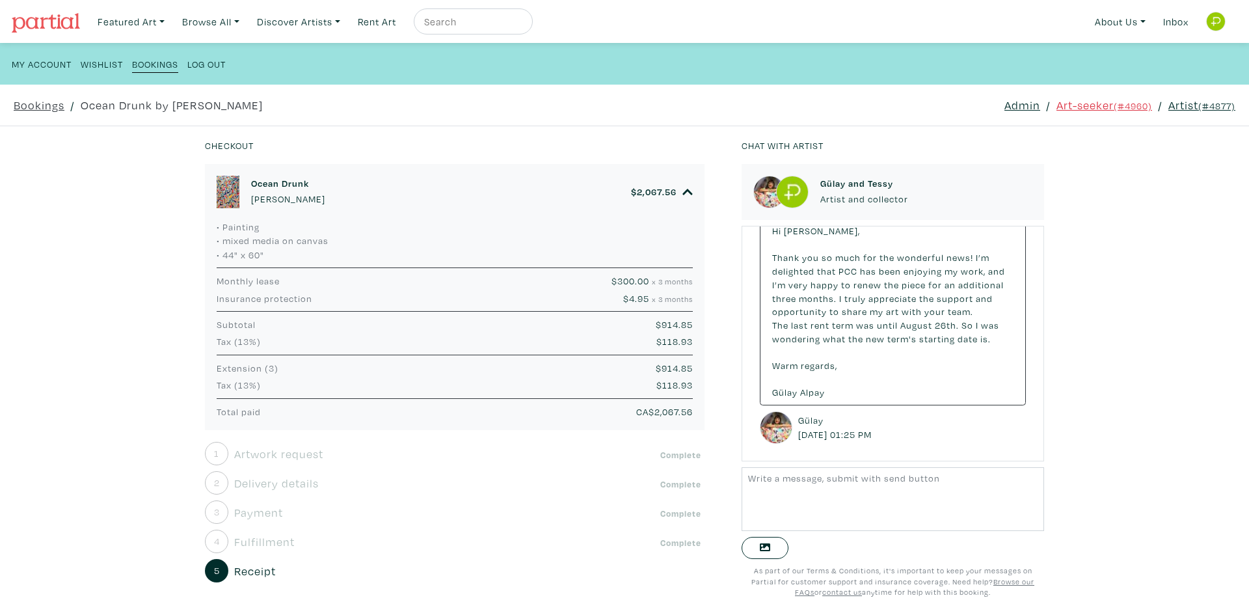
scroll to position [2340, 0]
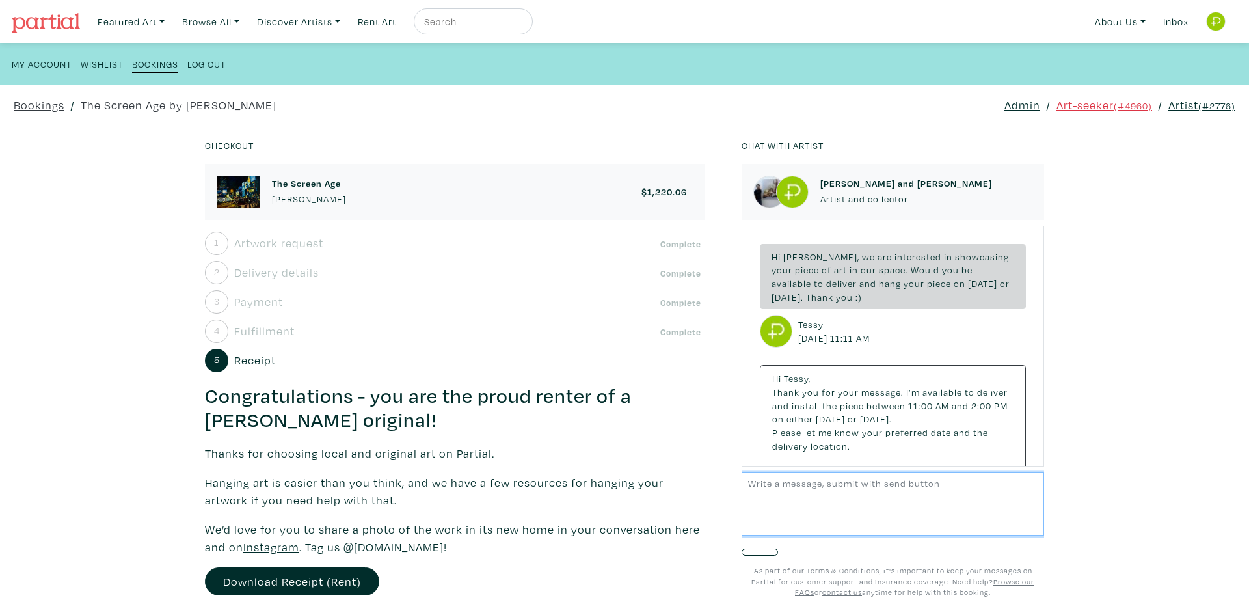
scroll to position [902, 0]
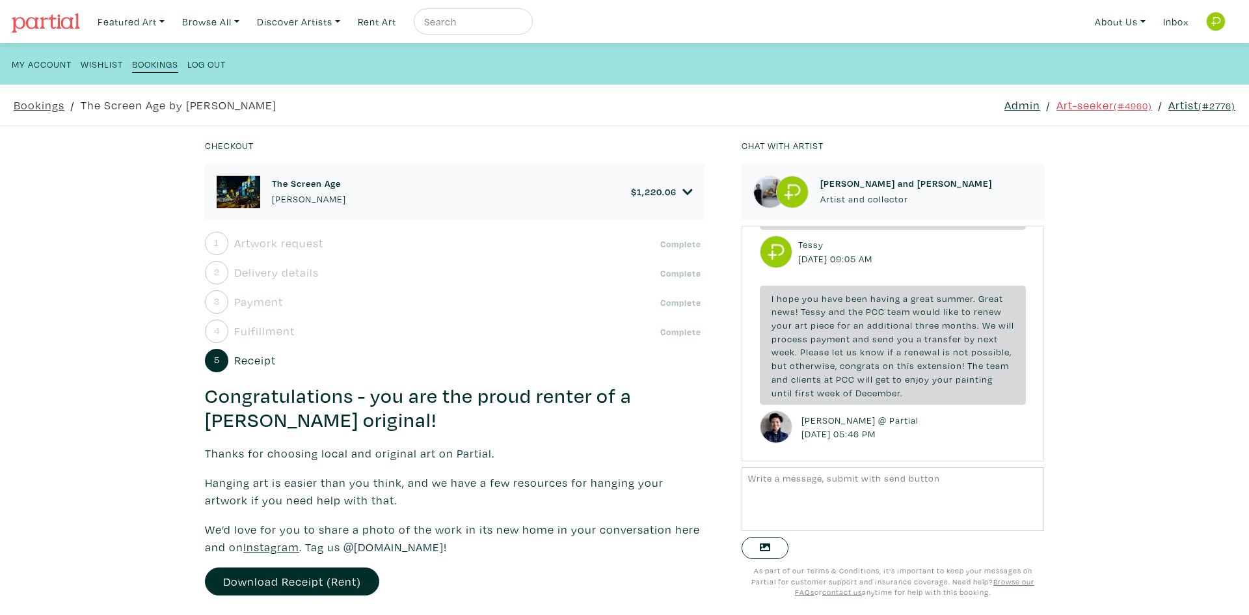
click at [682, 192] on icon at bounding box center [687, 192] width 10 height 6
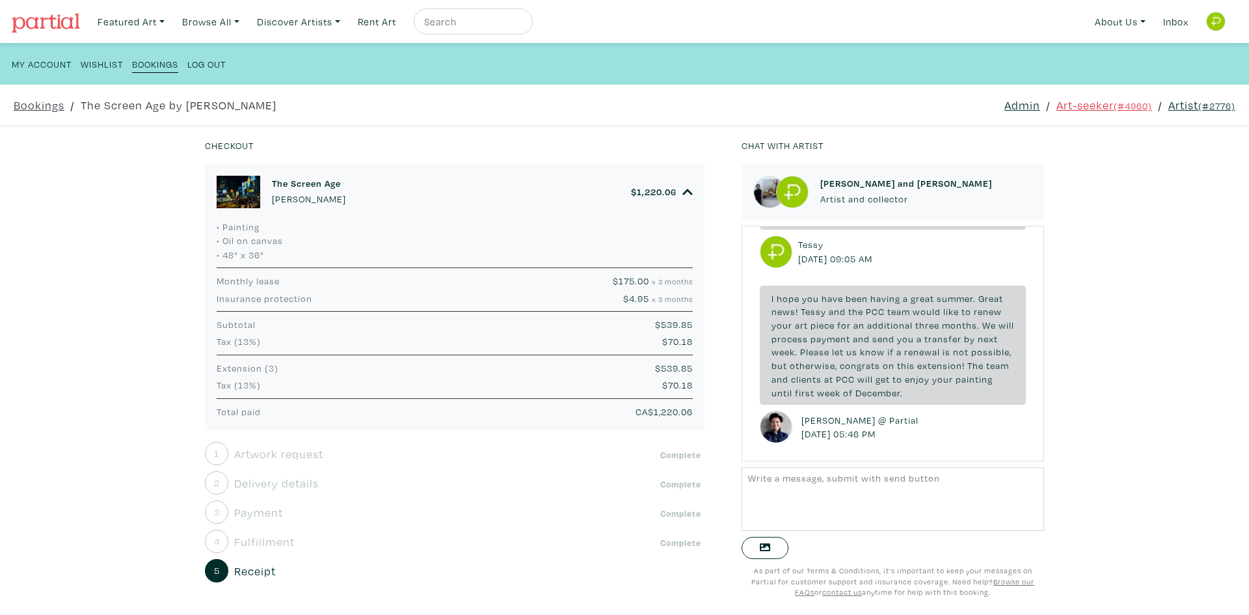
scroll to position [906, 0]
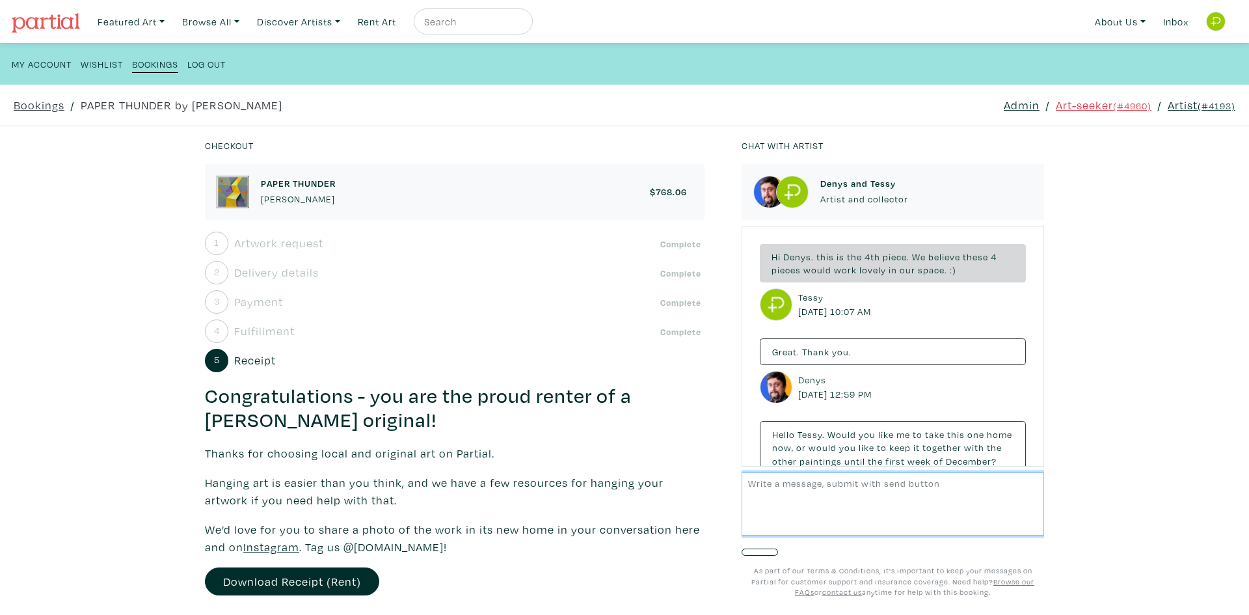
scroll to position [78, 0]
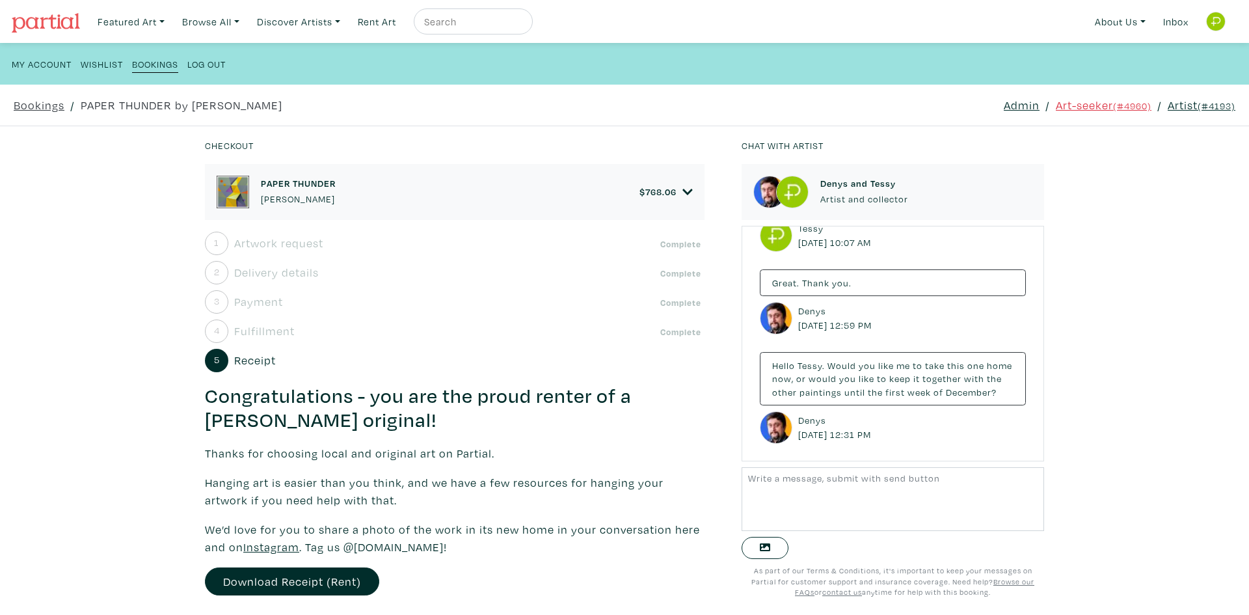
click at [682, 192] on icon at bounding box center [687, 192] width 10 height 6
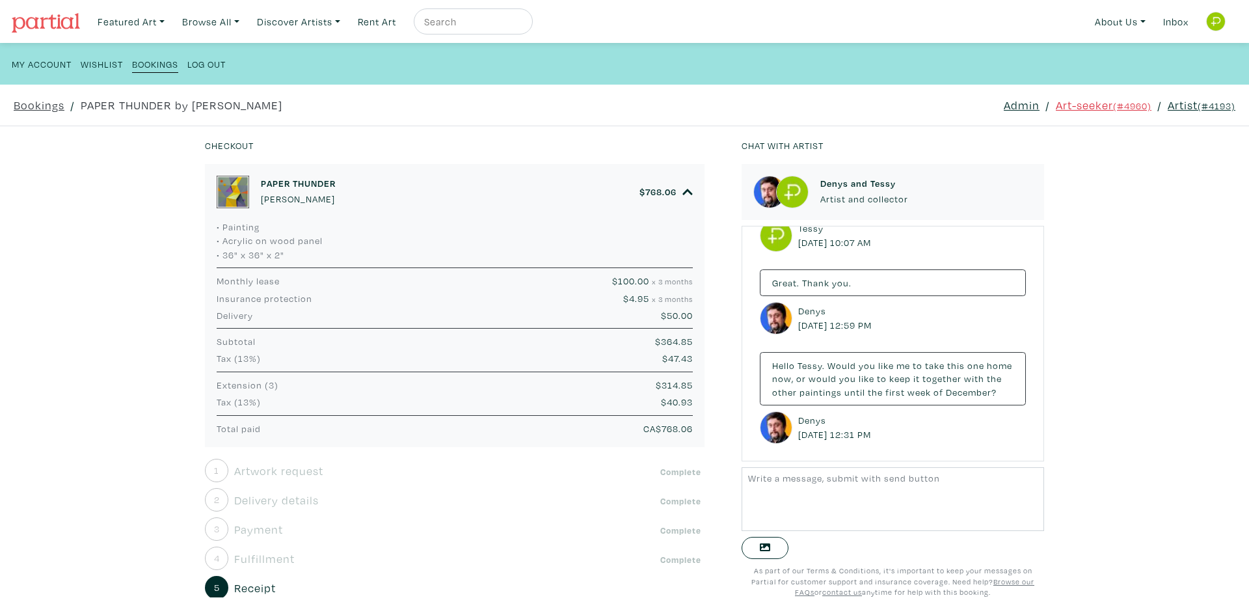
scroll to position [83, 0]
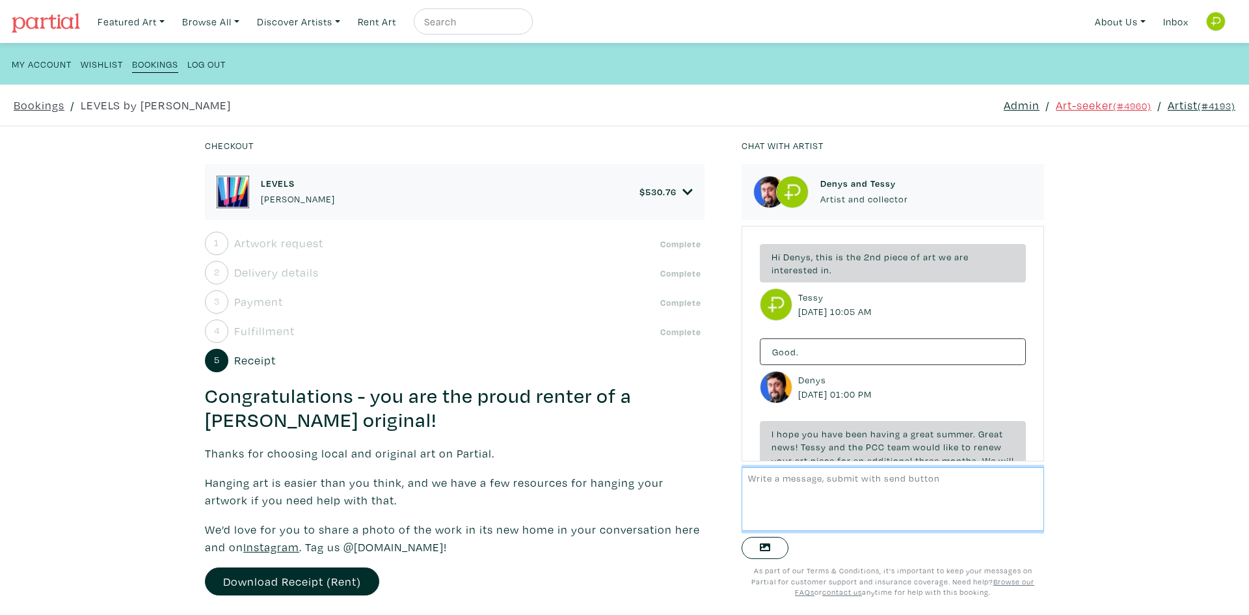
scroll to position [226, 0]
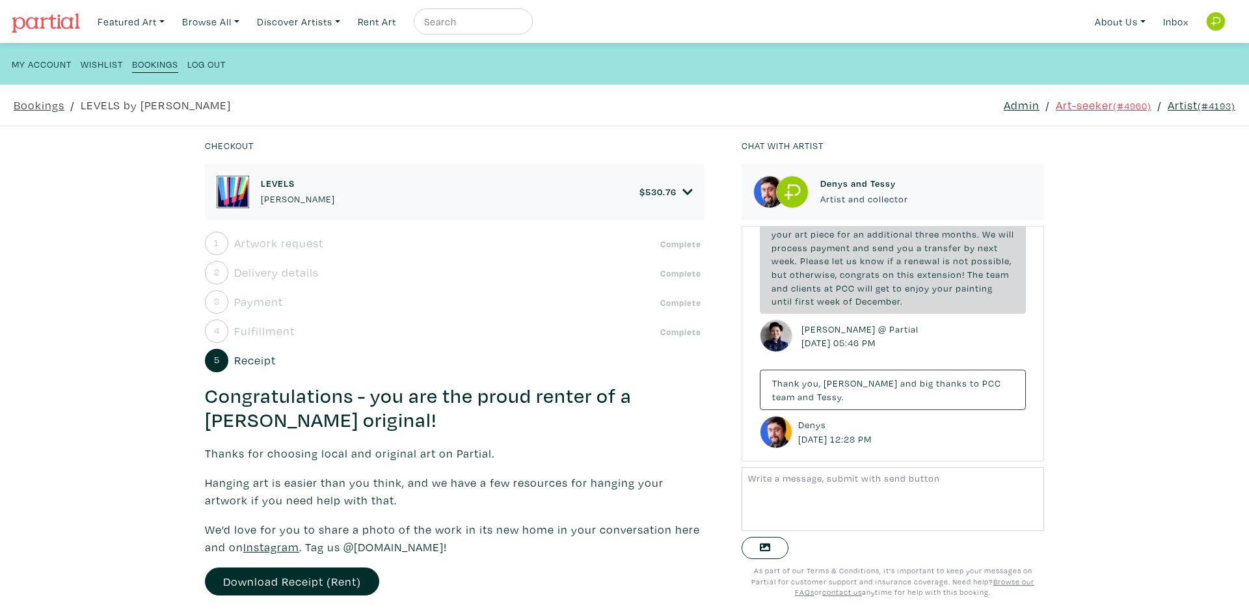
click at [682, 192] on icon at bounding box center [687, 192] width 10 height 6
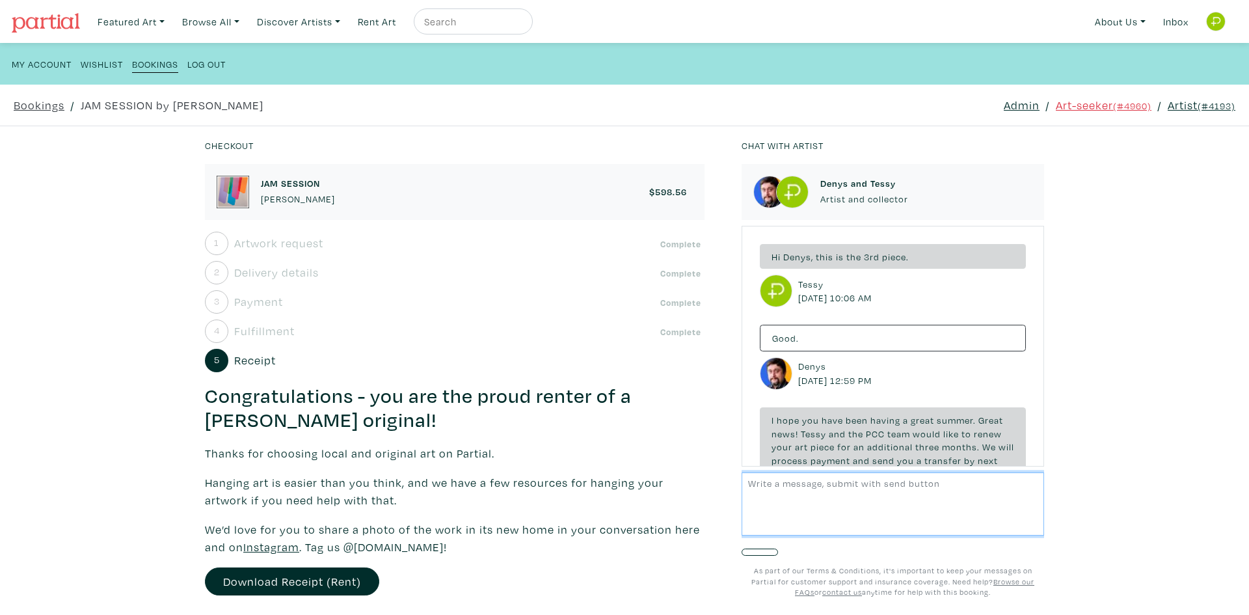
scroll to position [213, 0]
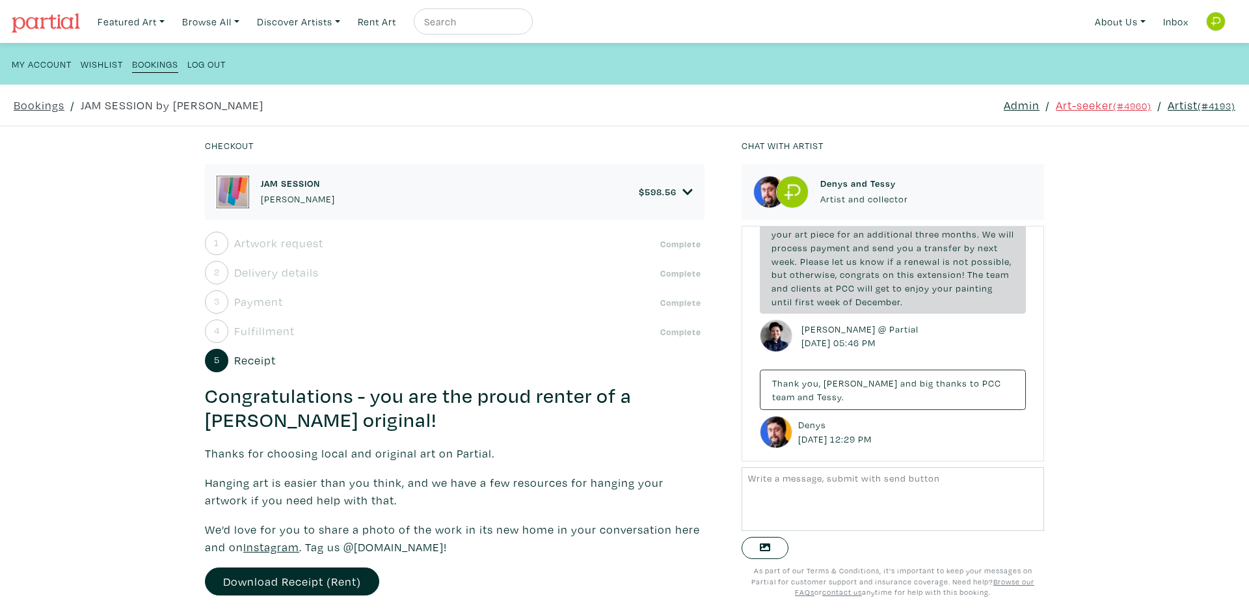
click at [682, 192] on icon at bounding box center [687, 192] width 10 height 6
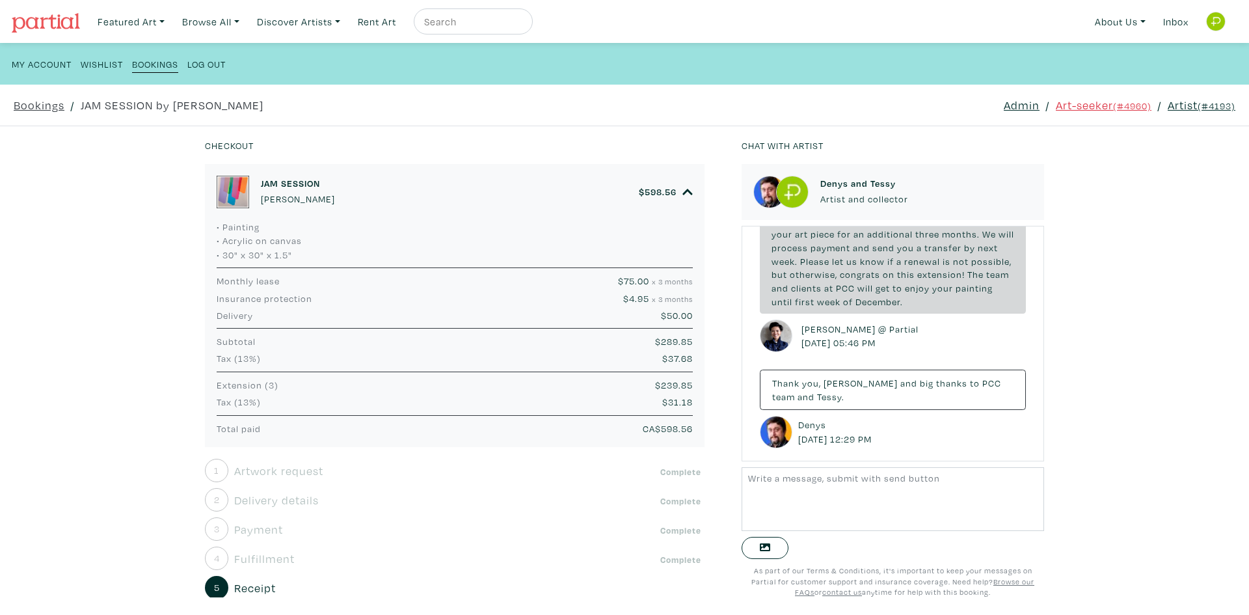
scroll to position [217, 0]
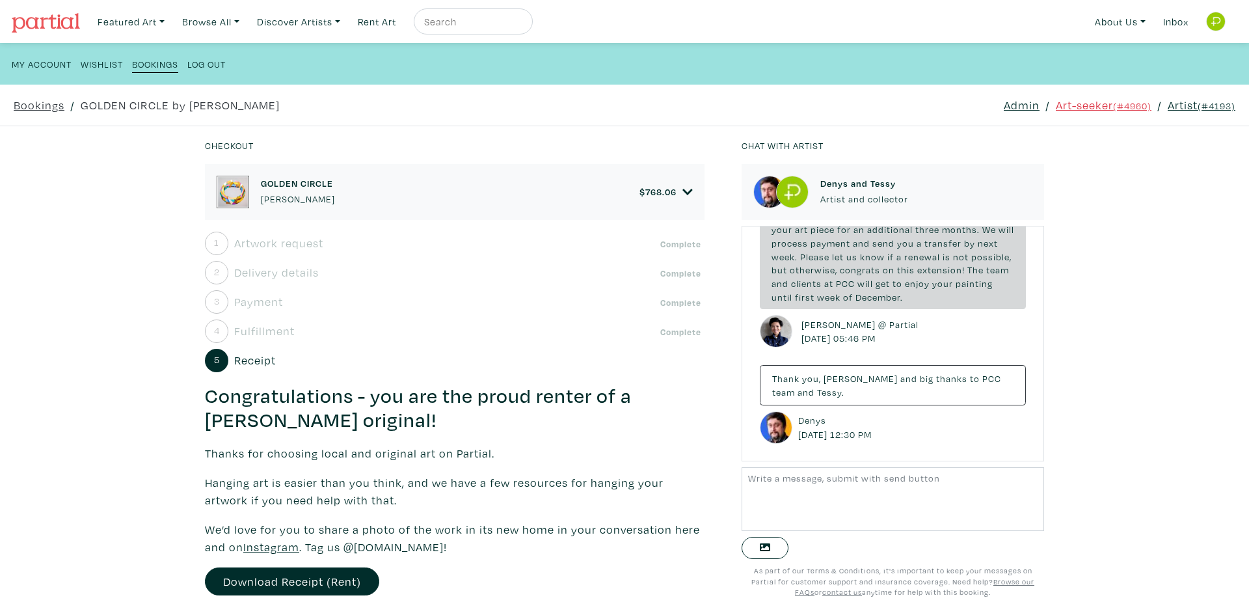
click at [682, 192] on icon at bounding box center [687, 192] width 10 height 6
